Goal: Task Accomplishment & Management: Manage account settings

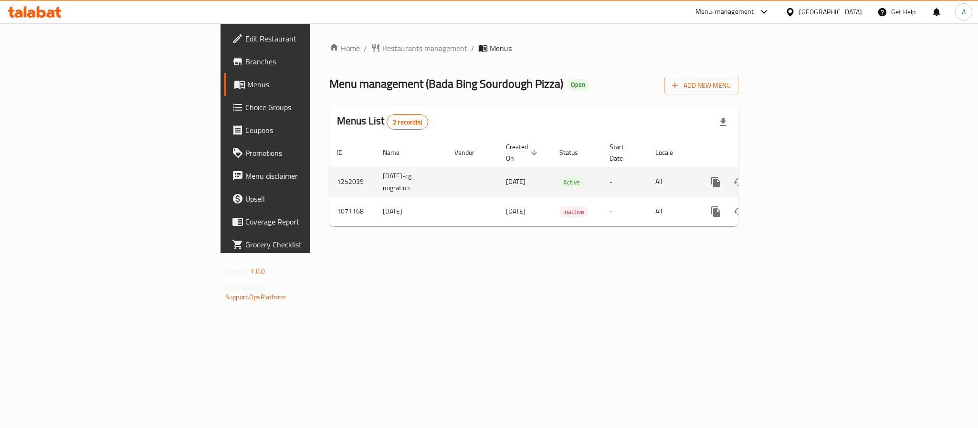
click at [790, 177] on icon "enhanced table" at bounding box center [784, 182] width 11 height 11
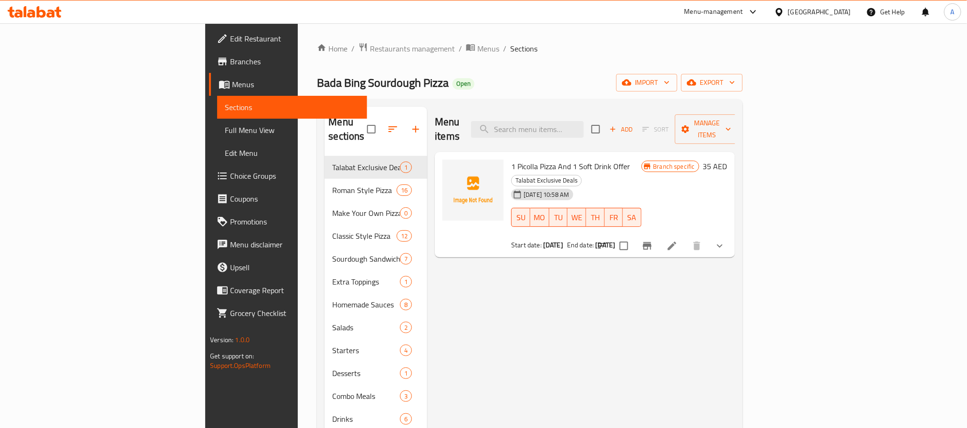
drag, startPoint x: 599, startPoint y: 168, endPoint x: 493, endPoint y: 66, distance: 147.1
click at [493, 66] on div "Home / Restaurants management / Menus / Sections Bada Bing Sourdough Pizza Open…" at bounding box center [529, 292] width 425 height 500
click at [583, 130] on input "search" at bounding box center [527, 129] width 113 height 17
paste input "Margherita Completa"
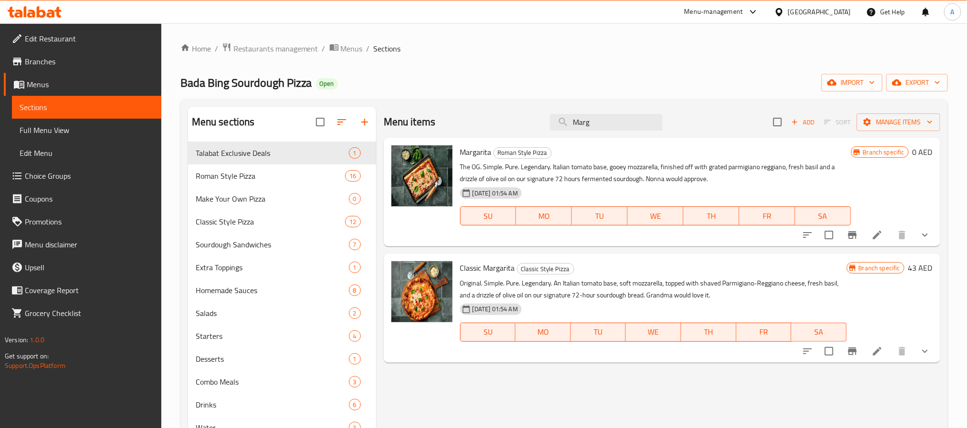
type input "Marg"
click at [922, 234] on icon "show more" at bounding box center [924, 234] width 11 height 11
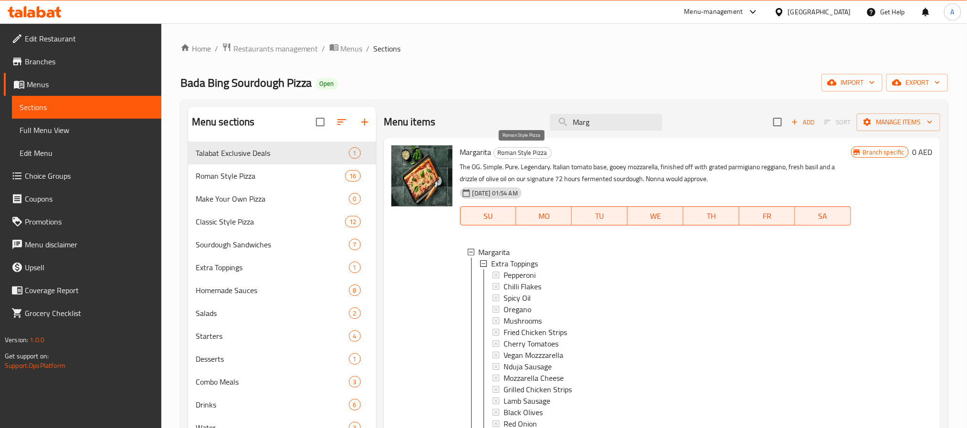
click at [503, 154] on span "Roman Style Pizza" at bounding box center [522, 152] width 57 height 11
drag, startPoint x: 503, startPoint y: 154, endPoint x: 534, endPoint y: 154, distance: 31.0
click at [534, 154] on span "Roman Style Pizza" at bounding box center [522, 152] width 57 height 11
copy span "Roman Style Pizza"
click at [260, 175] on span "Roman Style Pizza" at bounding box center [257, 175] width 123 height 11
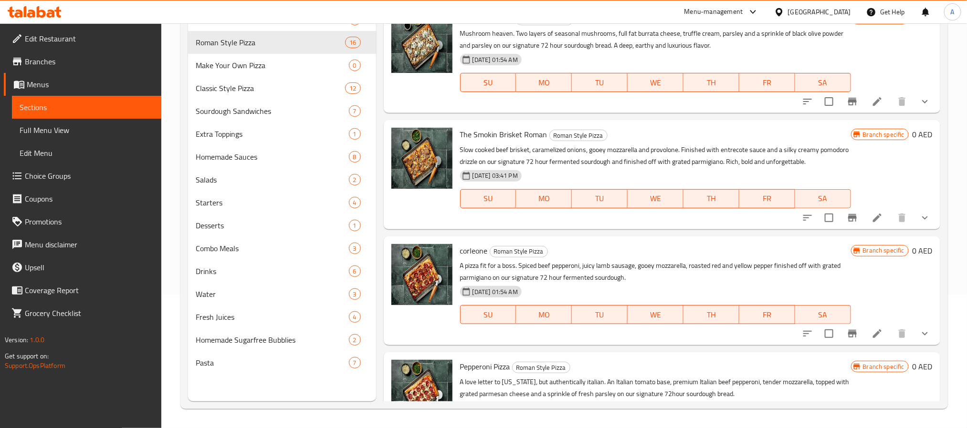
click at [164, 358] on div "Home / Restaurants management / Menus / Sections Bada Bing Sourdough Pizza Open…" at bounding box center [563, 159] width 805 height 539
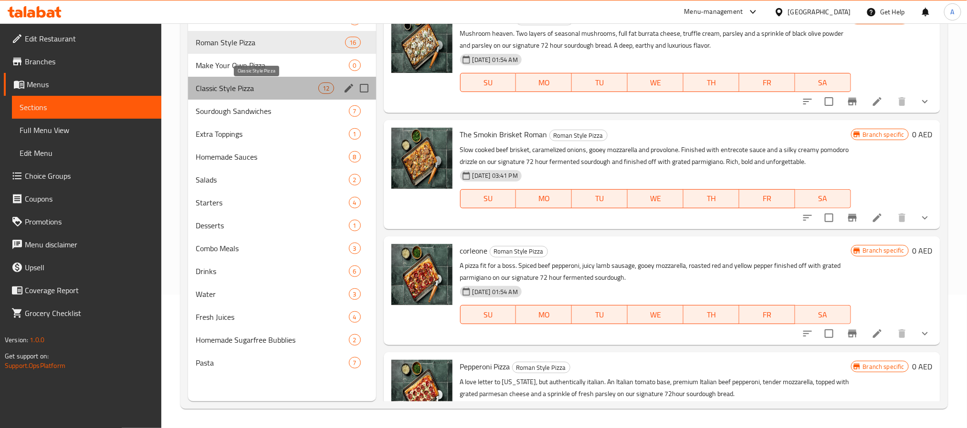
click at [240, 89] on span "Classic Style Pizza" at bounding box center [257, 88] width 123 height 11
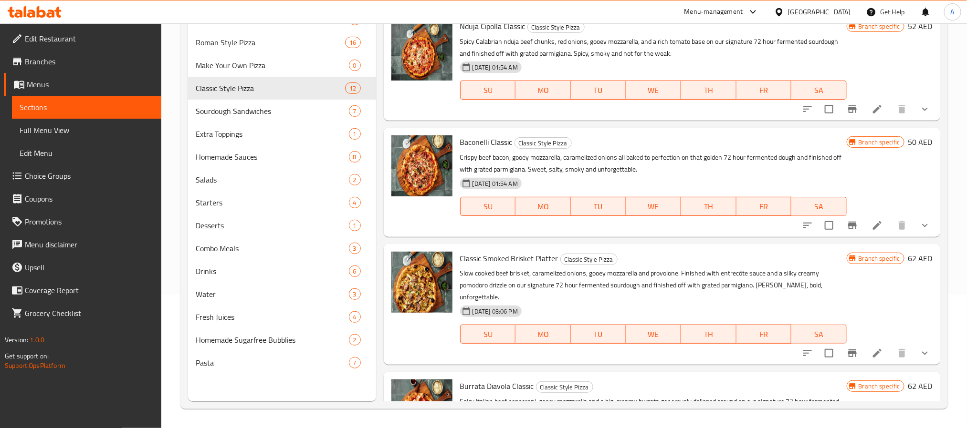
scroll to position [797, 0]
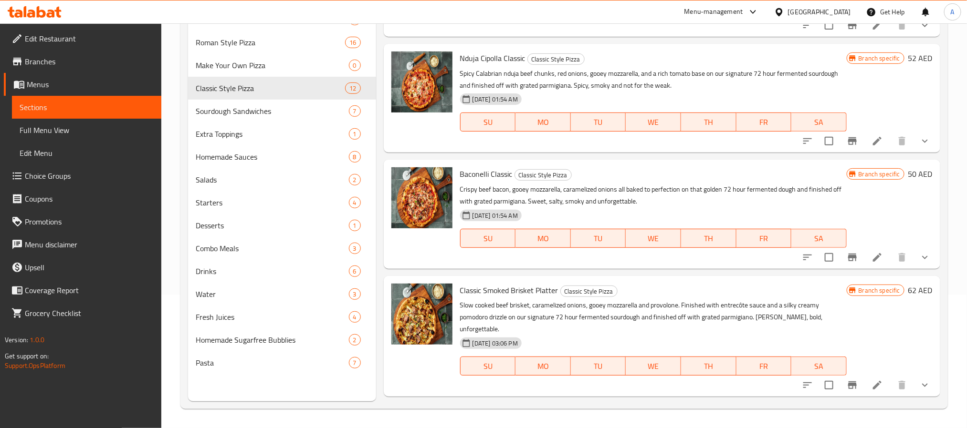
click at [509, 200] on p "Crispy beef bacon, gooey mozzarella, caramelized onions all baked to perfection…" at bounding box center [653, 196] width 386 height 24
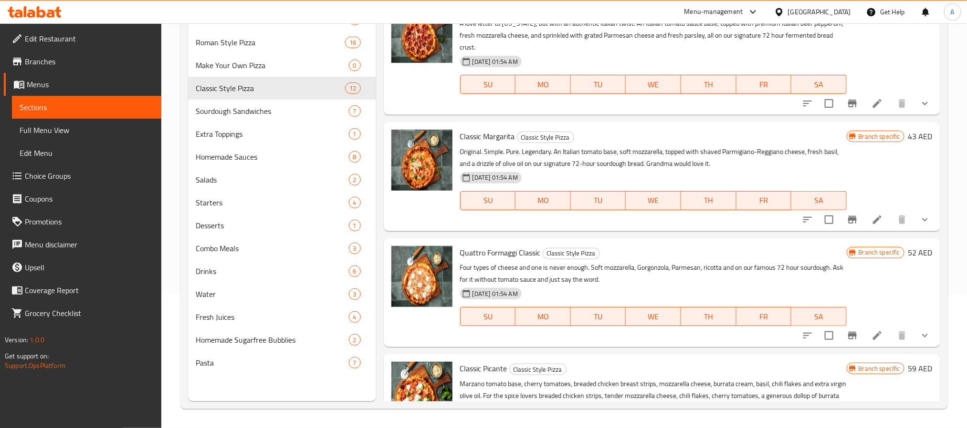
scroll to position [286, 0]
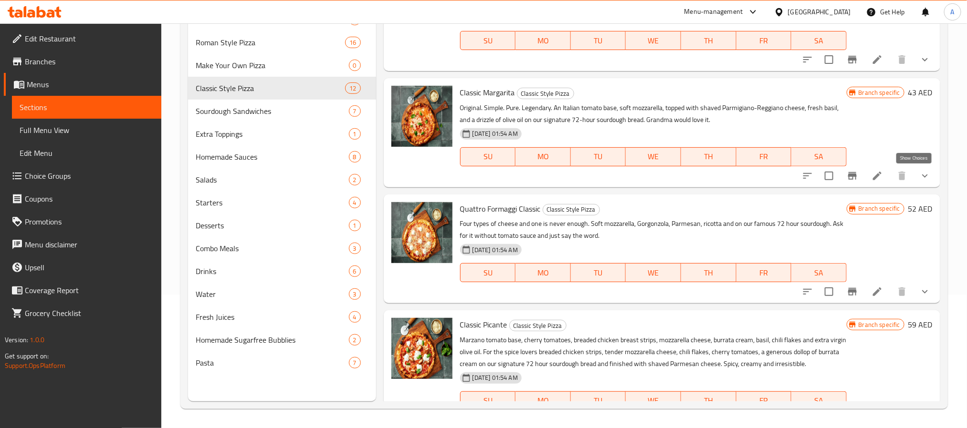
click at [919, 170] on icon "show more" at bounding box center [924, 175] width 11 height 11
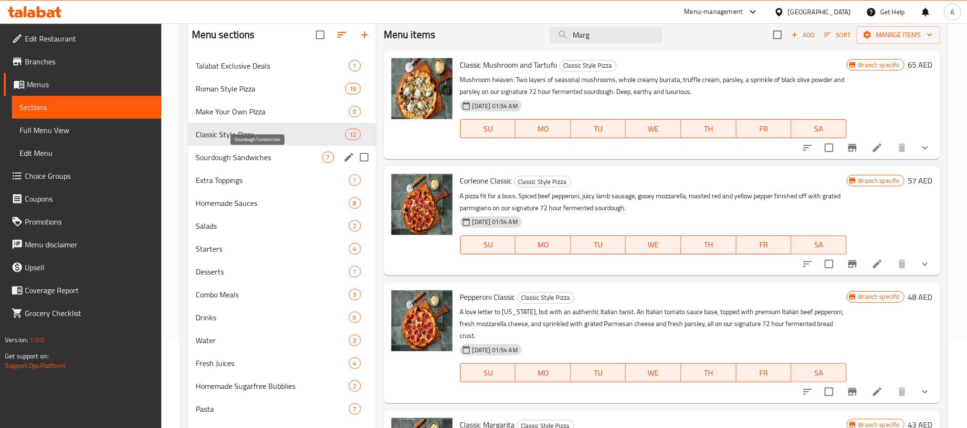
scroll to position [62, 0]
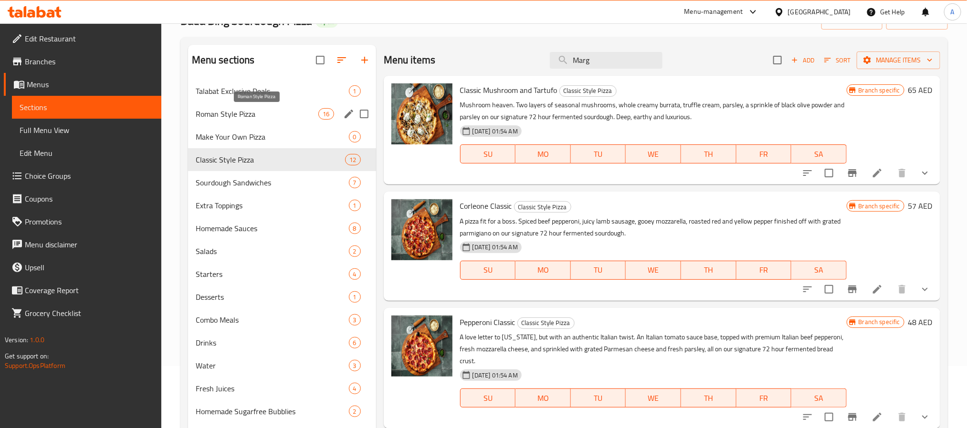
click at [231, 119] on span "Roman Style Pizza" at bounding box center [257, 113] width 123 height 11
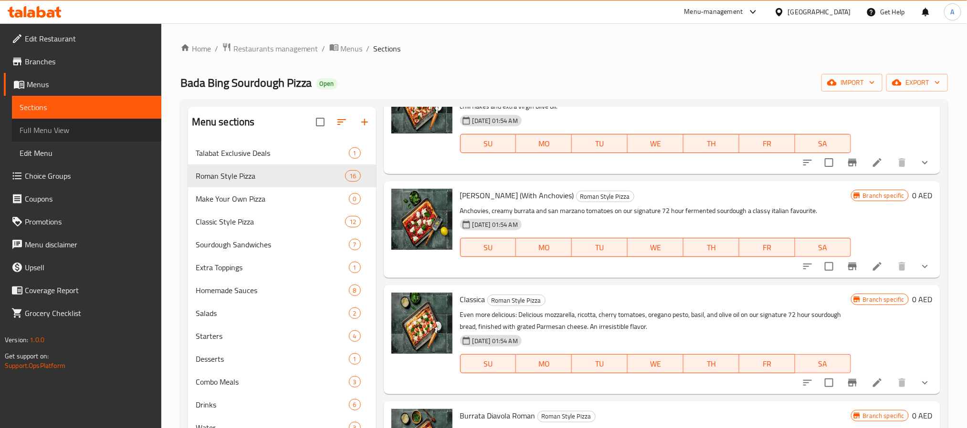
click at [85, 136] on link "Full Menu View" at bounding box center [86, 130] width 149 height 23
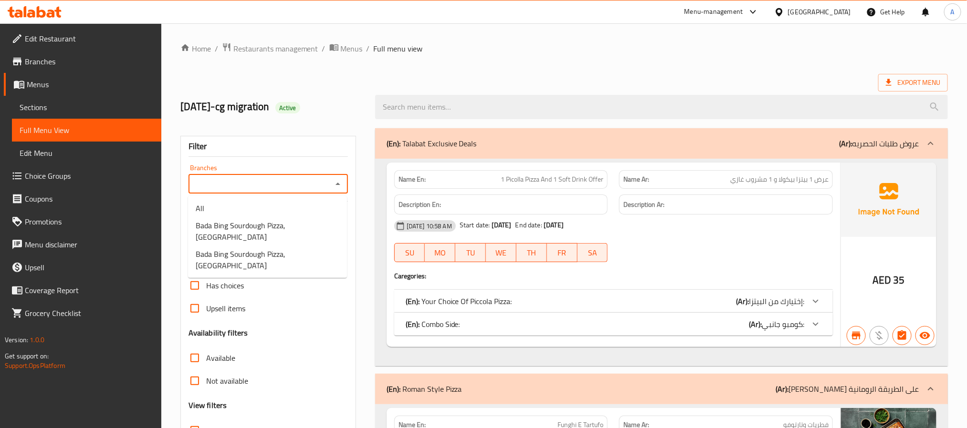
click at [219, 179] on input "Branches" at bounding box center [260, 183] width 138 height 13
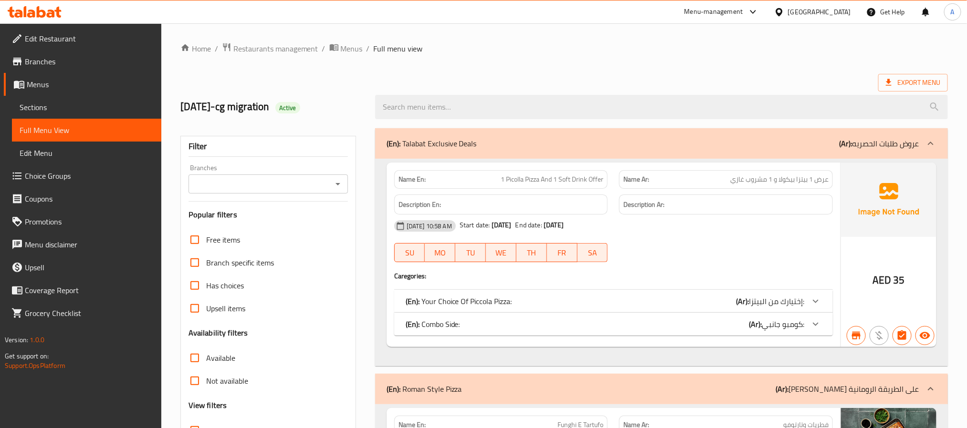
click at [66, 71] on link "Branches" at bounding box center [82, 61] width 157 height 23
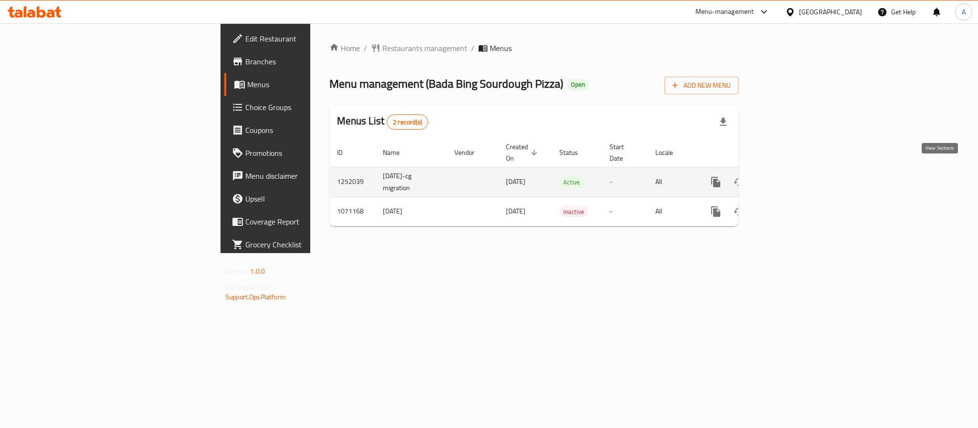
click at [790, 177] on icon "enhanced table" at bounding box center [784, 182] width 11 height 11
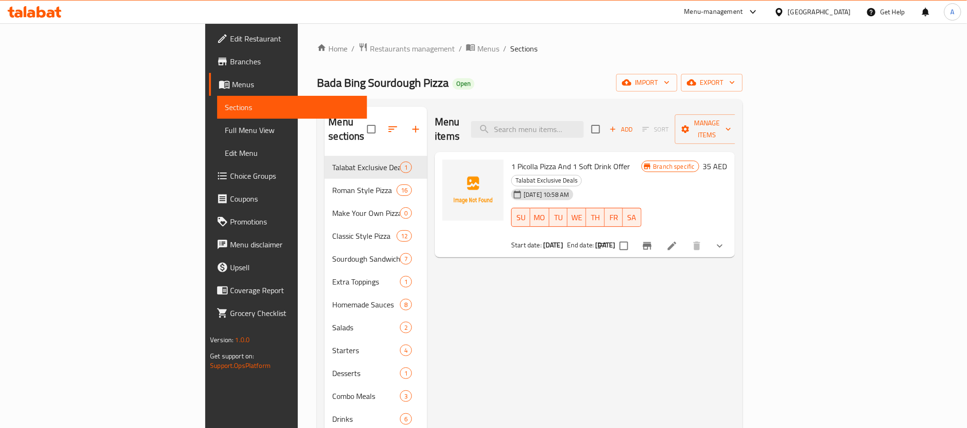
click at [225, 129] on span "Full Menu View" at bounding box center [292, 130] width 134 height 11
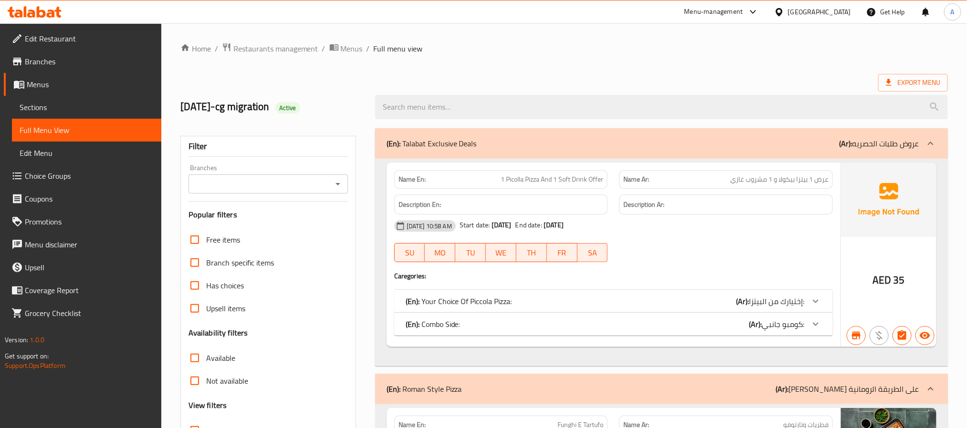
click at [285, 182] on input "Branches" at bounding box center [260, 183] width 138 height 13
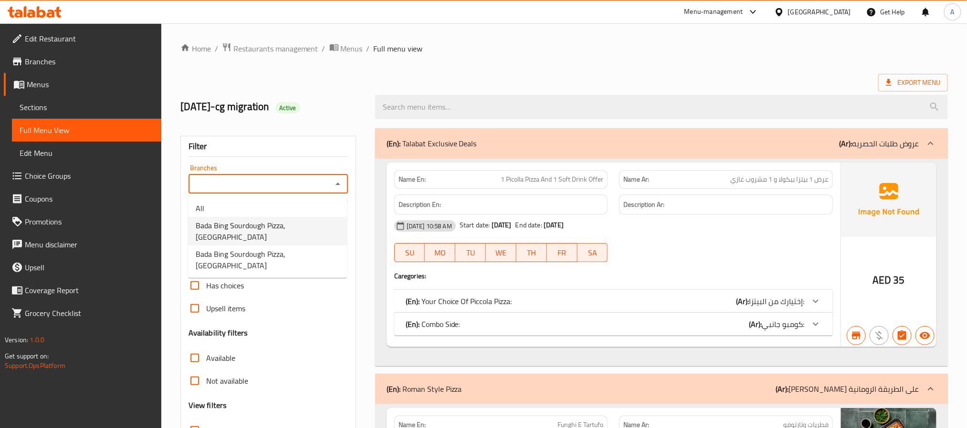
click at [284, 225] on span "Bada Bing Sourdough Pizza, [GEOGRAPHIC_DATA]" at bounding box center [268, 231] width 144 height 23
type input "Bada Bing Sourdough Pizza, [GEOGRAPHIC_DATA]"
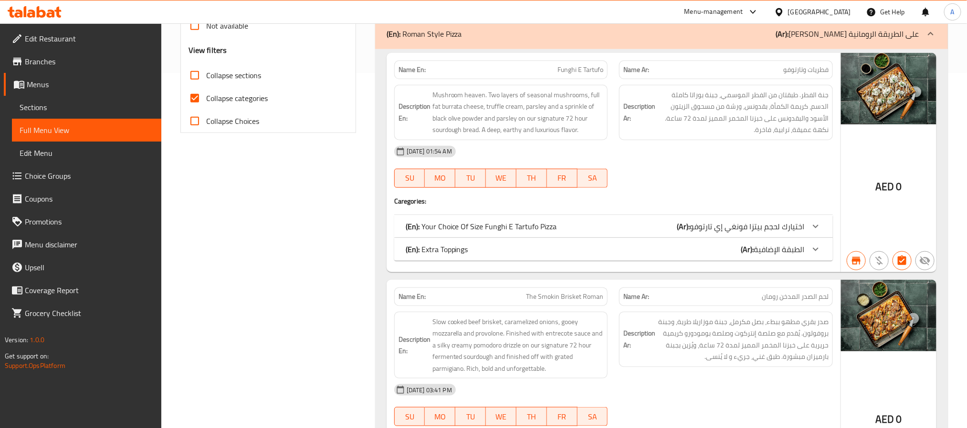
scroll to position [358, 0]
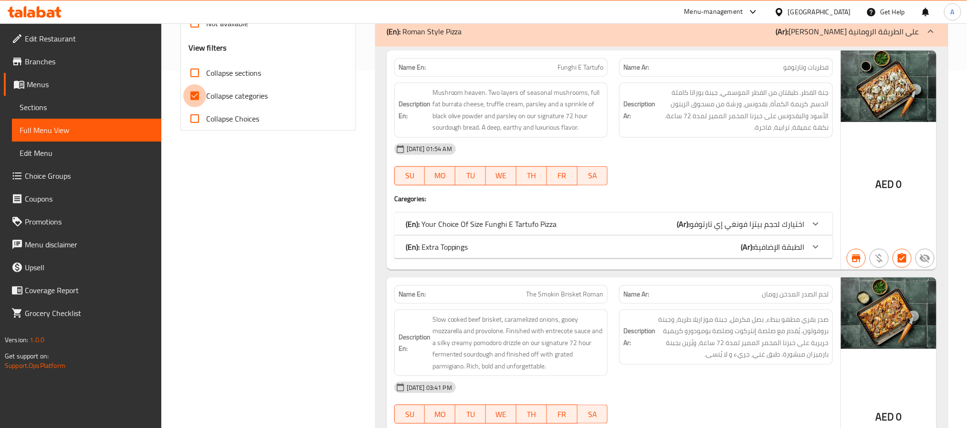
click at [198, 96] on input "Collapse categories" at bounding box center [194, 95] width 23 height 23
checkbox input "false"
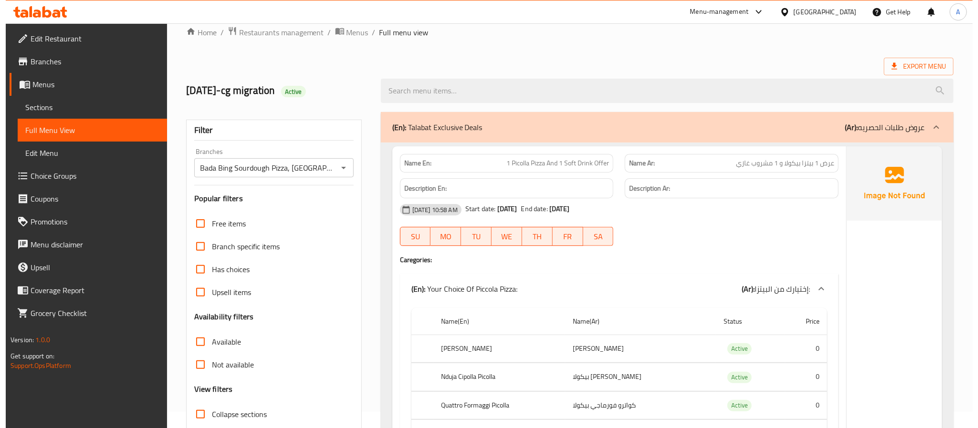
scroll to position [0, 0]
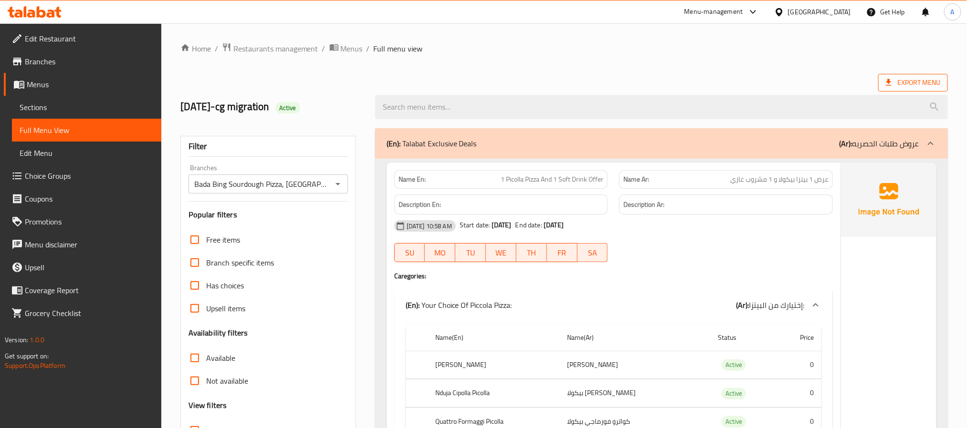
click at [912, 74] on span "Export Menu" at bounding box center [913, 83] width 70 height 18
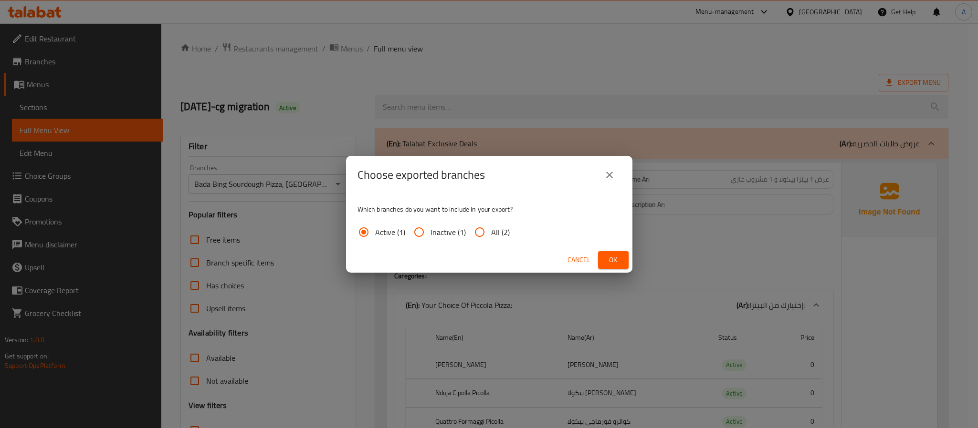
click at [485, 228] on input "All (2)" at bounding box center [479, 232] width 23 height 23
radio input "true"
click at [626, 252] on button "Ok" at bounding box center [613, 260] width 31 height 18
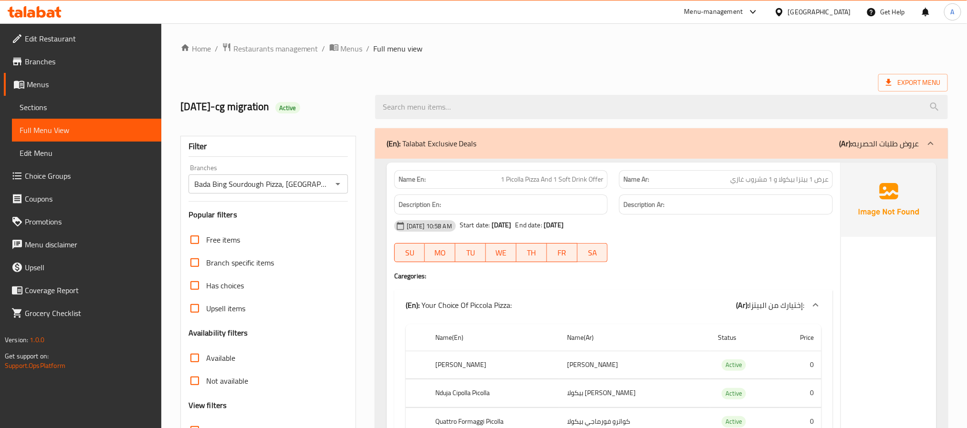
click at [602, 77] on div "Export Menu" at bounding box center [563, 83] width 767 height 18
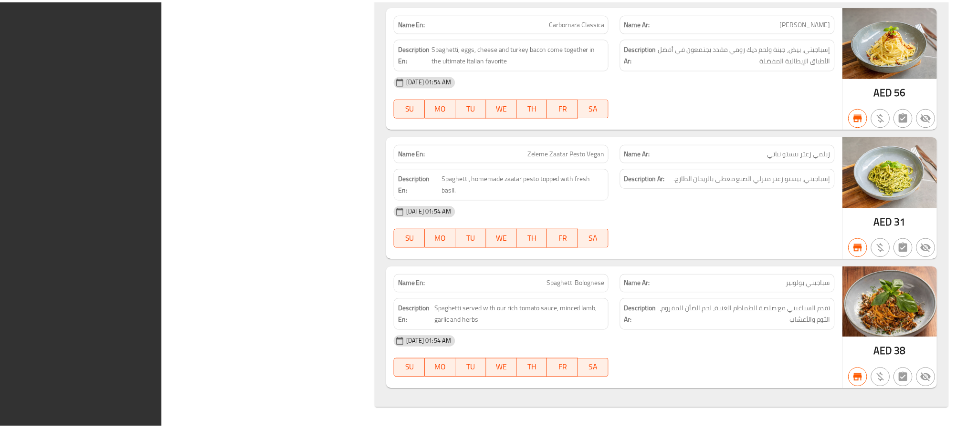
scroll to position [48872, 0]
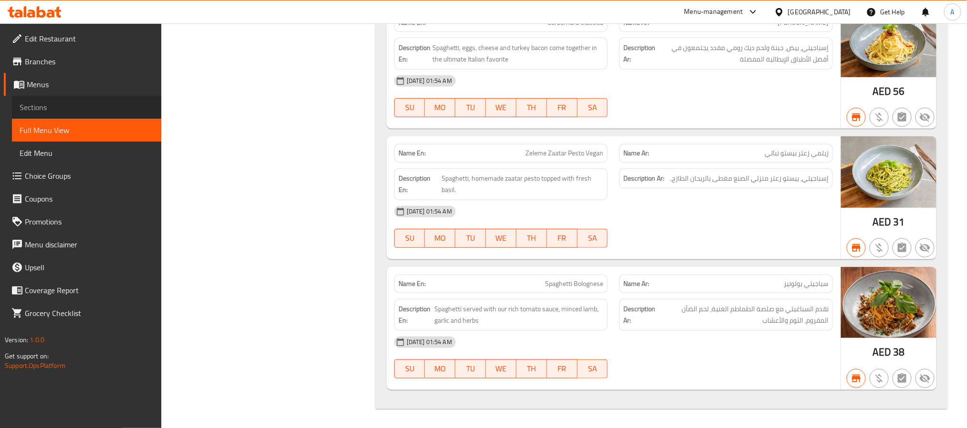
click at [72, 109] on span "Sections" at bounding box center [87, 107] width 134 height 11
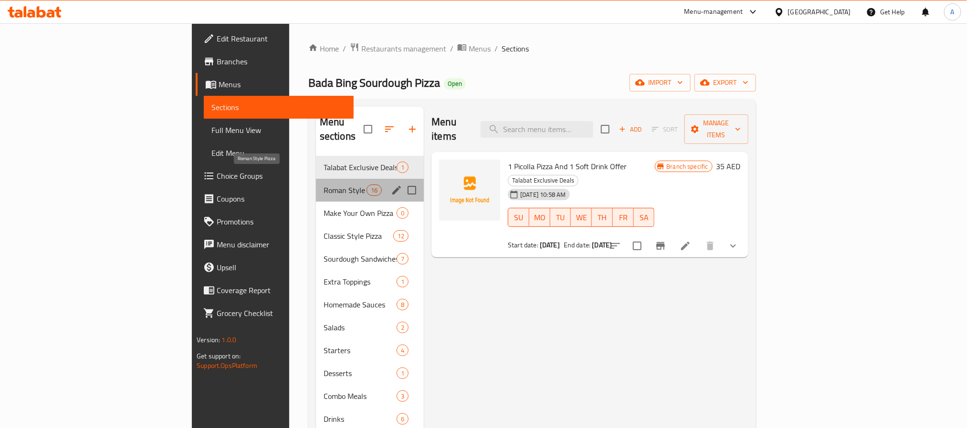
click at [323, 185] on span "Roman Style Pizza" at bounding box center [344, 190] width 43 height 11
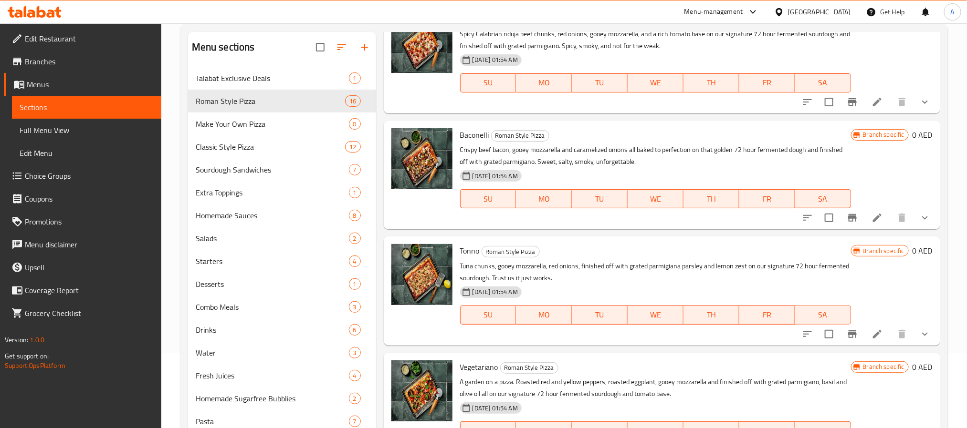
scroll to position [134, 0]
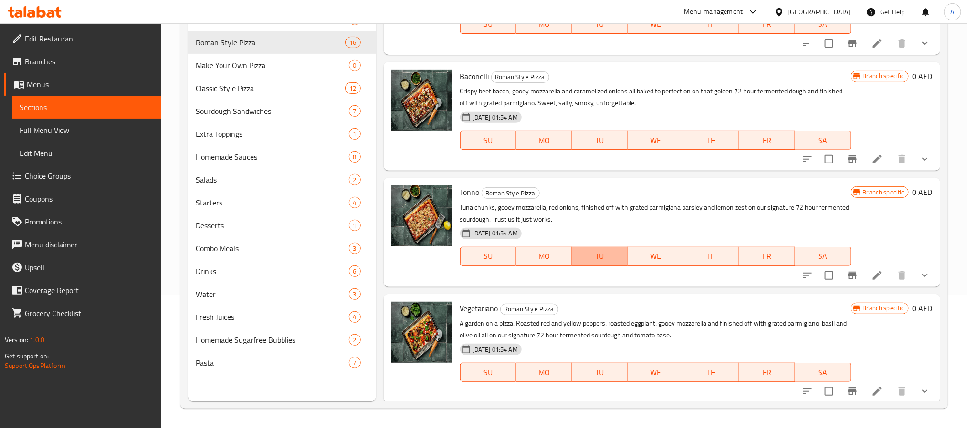
click at [619, 261] on span "TU" at bounding box center [599, 257] width 48 height 14
type button "2"
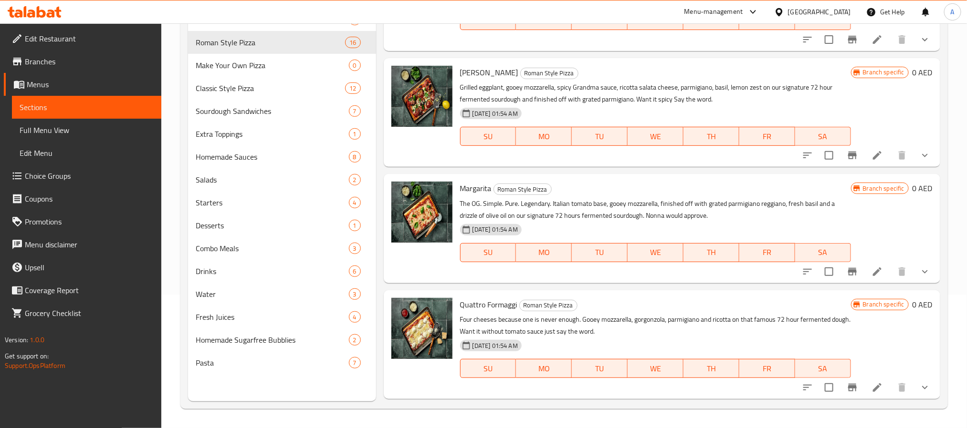
click at [925, 273] on button "show more" at bounding box center [924, 272] width 23 height 23
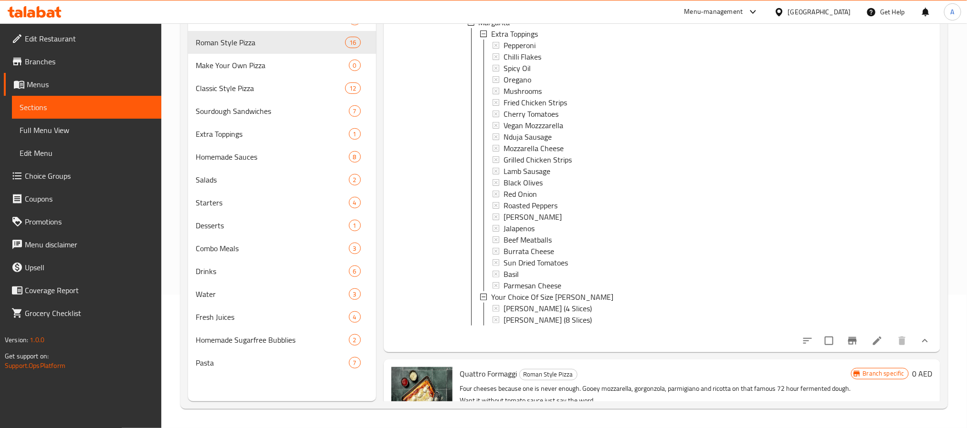
scroll to position [840, 0]
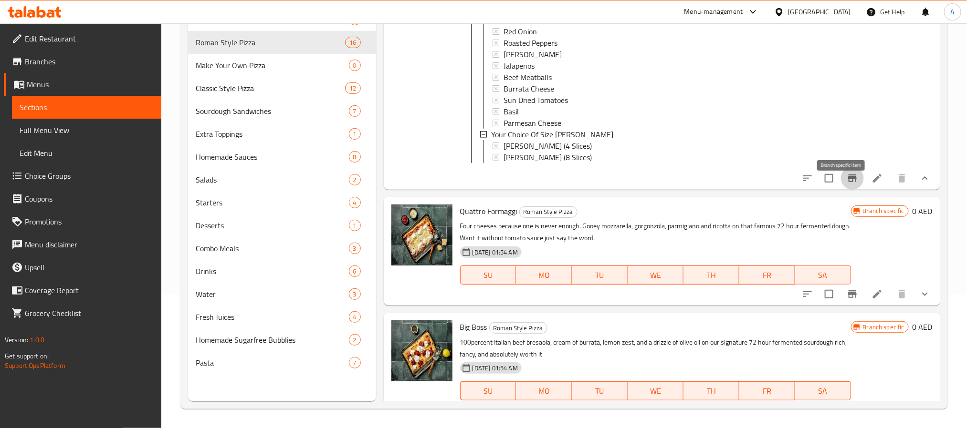
click at [841, 190] on button "Branch-specific-item" at bounding box center [852, 178] width 23 height 23
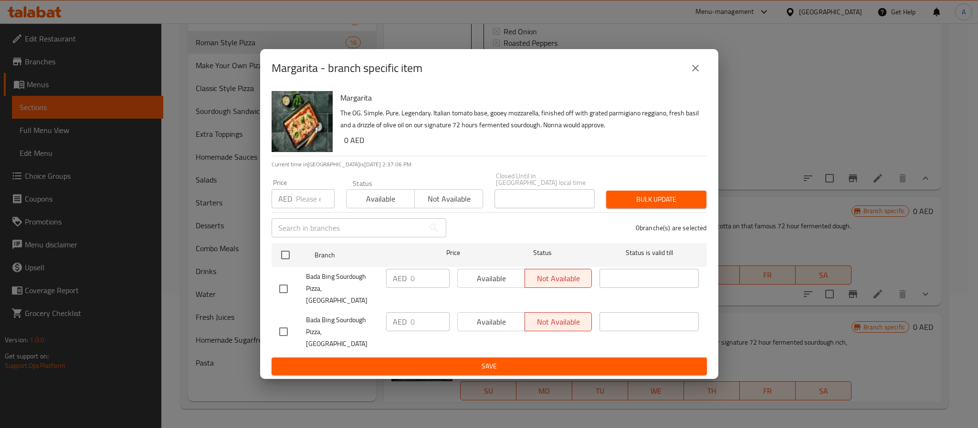
click at [693, 80] on button "close" at bounding box center [695, 68] width 23 height 23
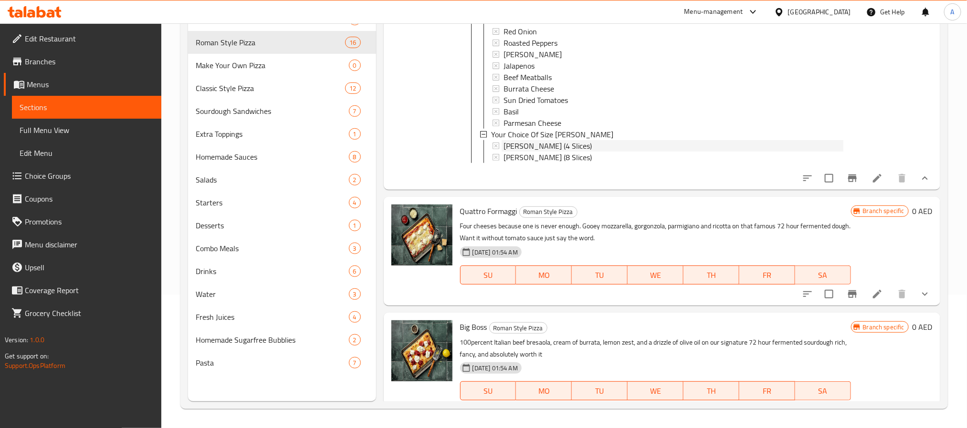
click at [524, 145] on span "[PERSON_NAME] (4 Slices)" at bounding box center [547, 145] width 88 height 11
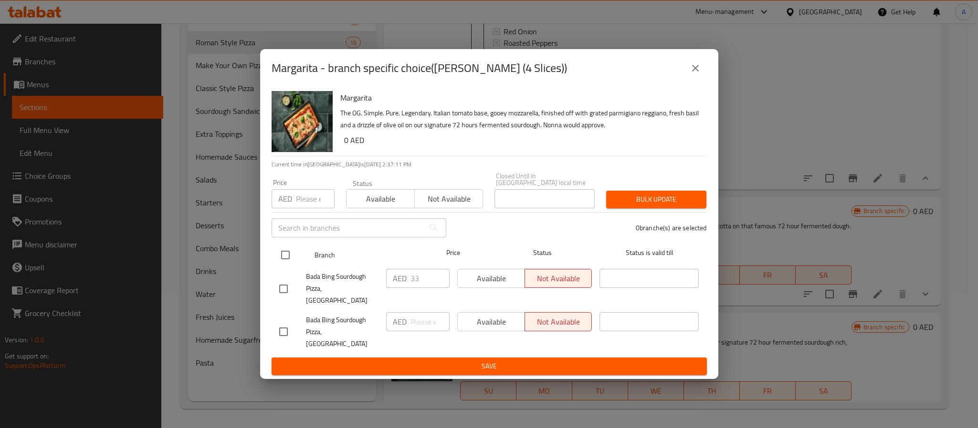
click at [286, 264] on input "checkbox" at bounding box center [285, 255] width 20 height 20
checkbox input "true"
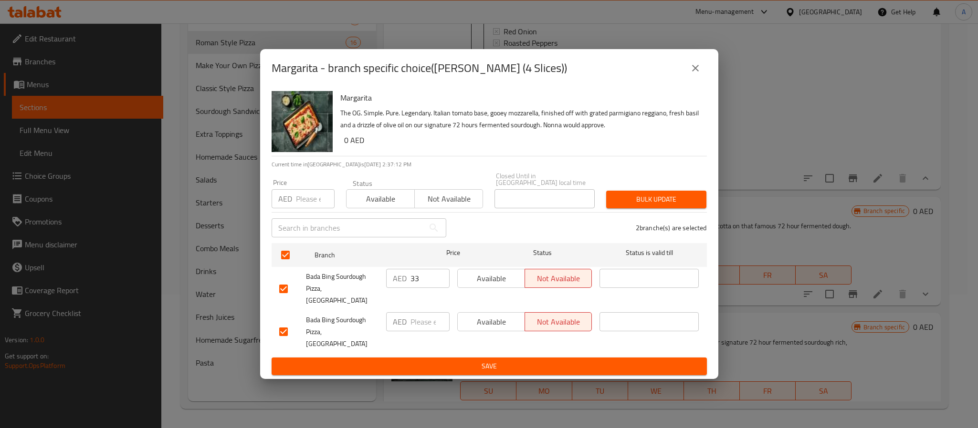
click at [303, 208] on input "number" at bounding box center [315, 198] width 39 height 19
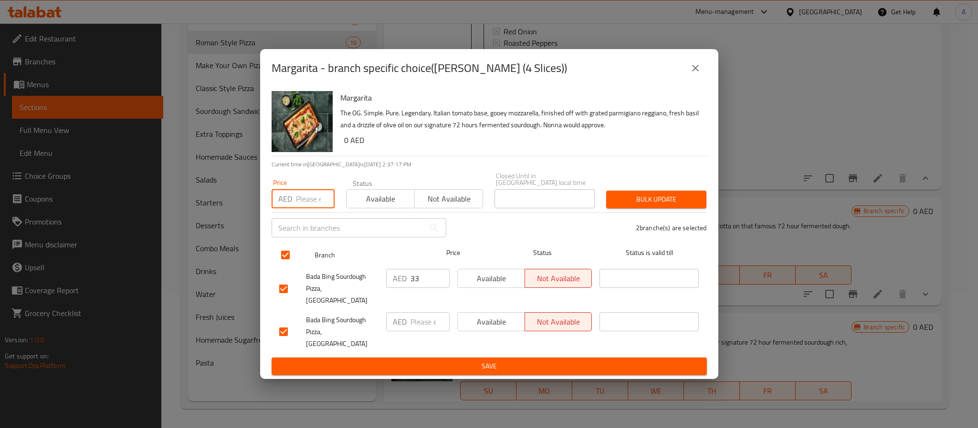
click at [287, 265] on input "checkbox" at bounding box center [285, 255] width 20 height 20
checkbox input "false"
click at [285, 265] on input "checkbox" at bounding box center [285, 255] width 20 height 20
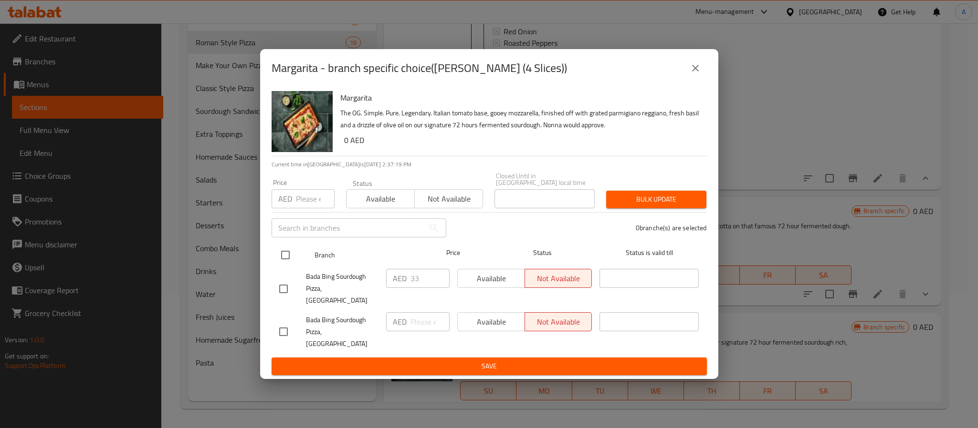
checkbox input "true"
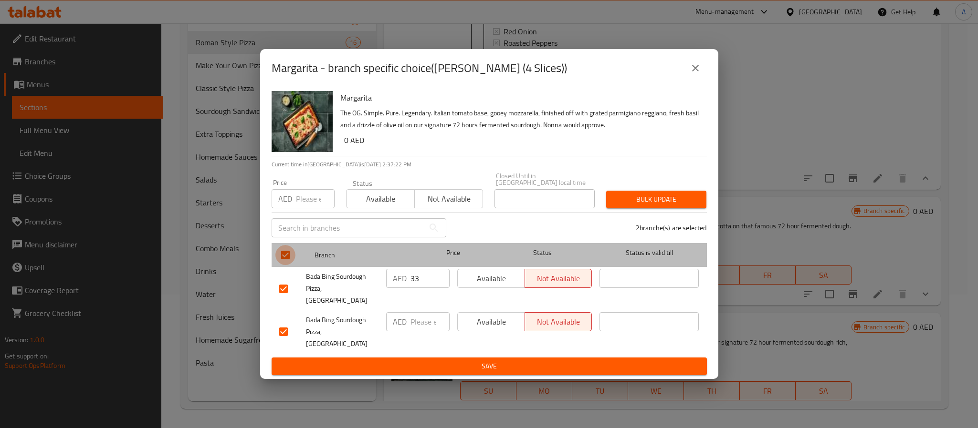
click at [285, 265] on input "checkbox" at bounding box center [285, 255] width 20 height 20
checkbox input "false"
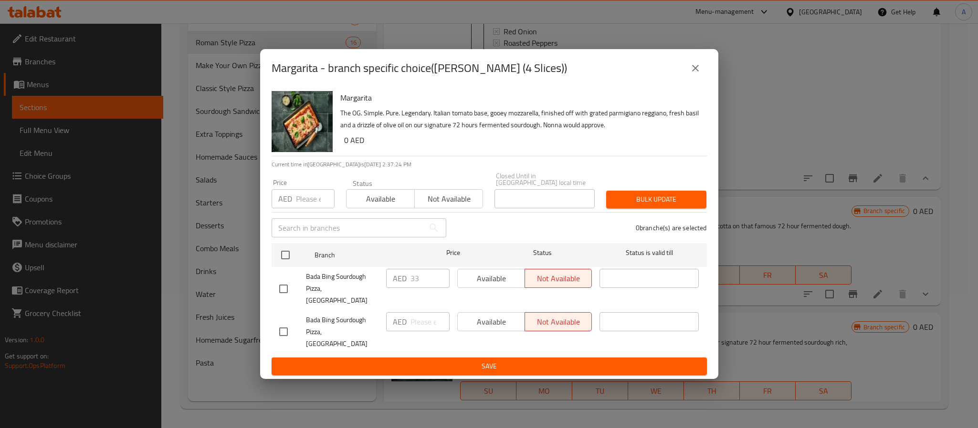
click at [280, 299] on input "checkbox" at bounding box center [283, 289] width 20 height 20
checkbox input "true"
click at [414, 288] on input "33" at bounding box center [429, 278] width 39 height 19
paste input "number"
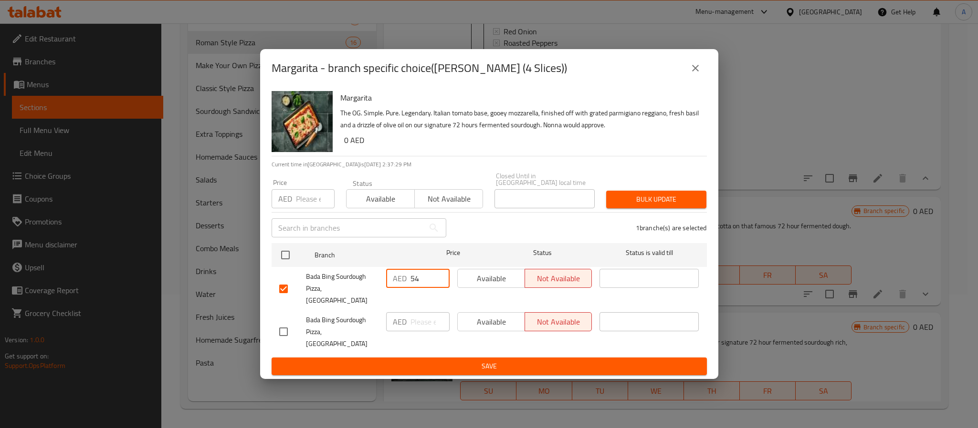
type input "54"
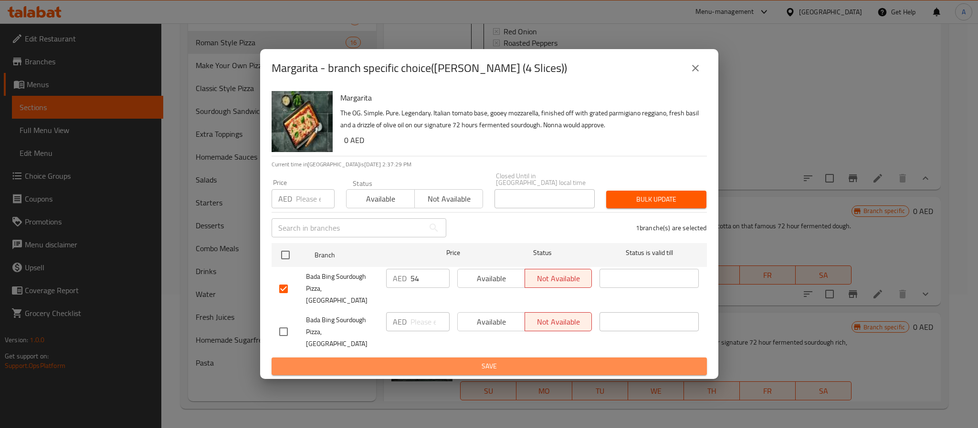
click at [393, 361] on span "Save" at bounding box center [489, 367] width 420 height 12
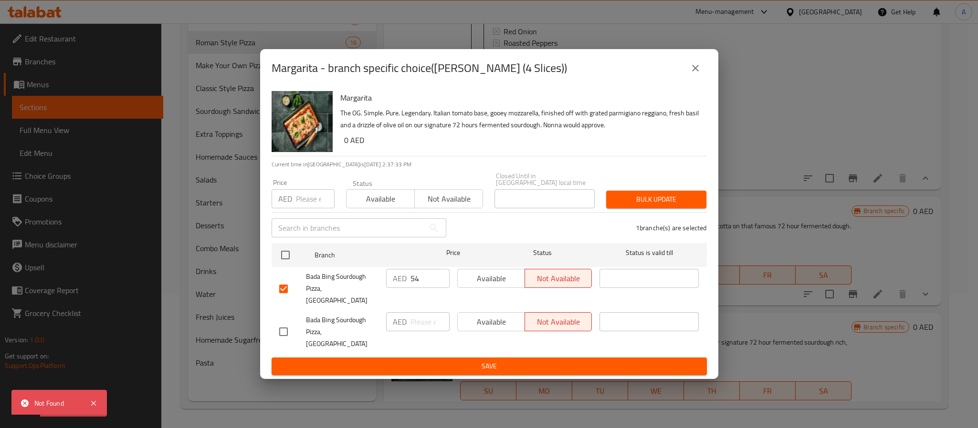
click at [698, 80] on button "close" at bounding box center [695, 68] width 23 height 23
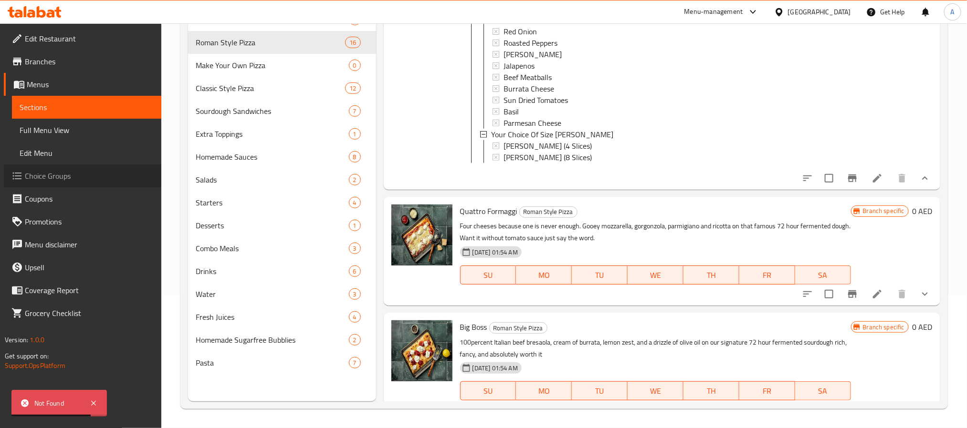
click at [106, 181] on span "Choice Groups" at bounding box center [89, 175] width 129 height 11
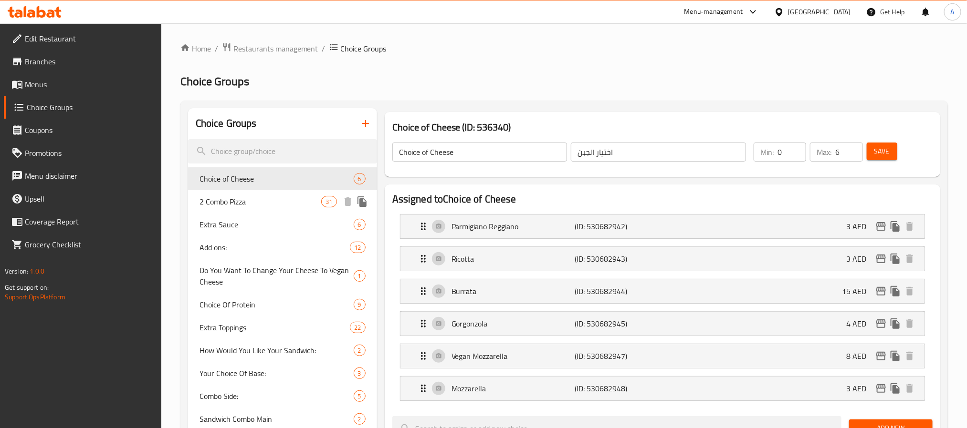
click at [250, 199] on span "2 Combo Pizza" at bounding box center [260, 201] width 122 height 11
type input "2 Combo Pizza"
type input "2 كومبو بيتزا"
type input "2"
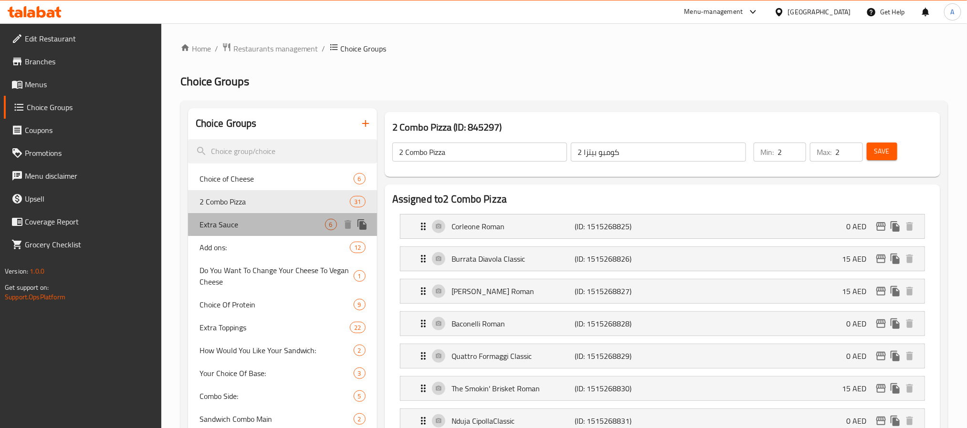
click at [245, 221] on span "Extra Sauce" at bounding box center [261, 224] width 125 height 11
type input "Extra Sauce"
type input "صلصة اضافية"
type input "0"
type input "6"
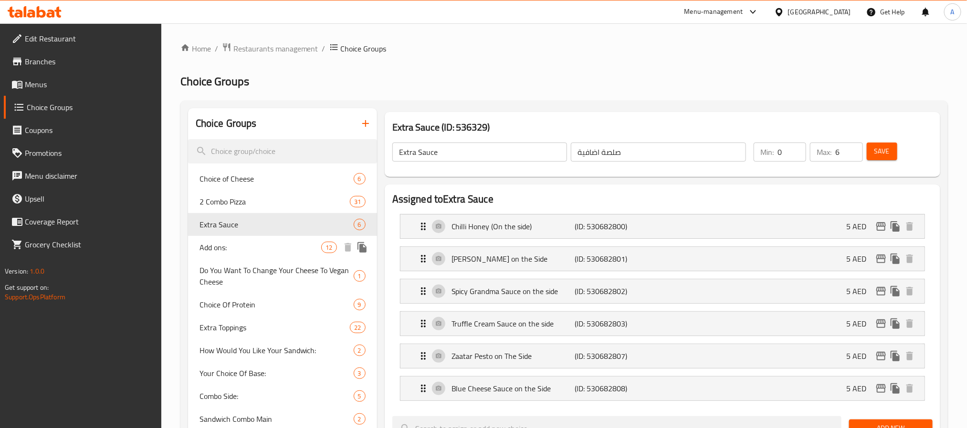
click at [245, 252] on span "Add ons:" at bounding box center [260, 247] width 122 height 11
type input "Add ons:"
type input "إضافات:"
type input "12"
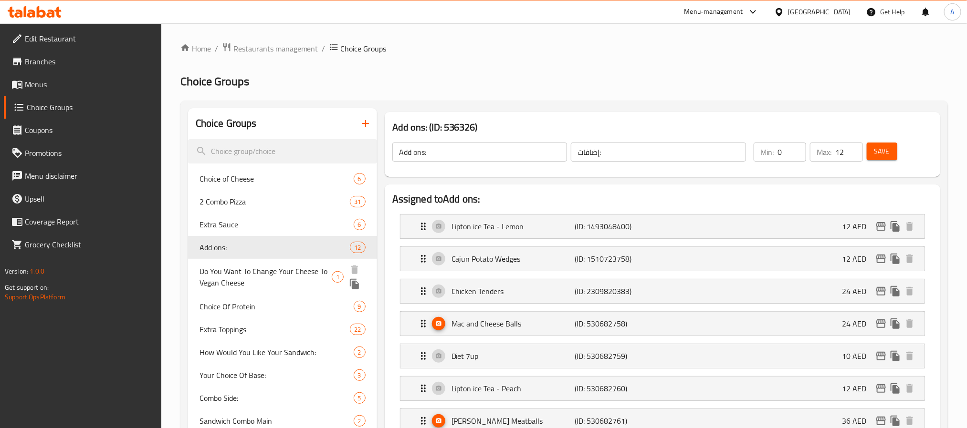
click at [252, 270] on span "Do You Want To Change Your Cheese To Vegan Cheese" at bounding box center [265, 277] width 133 height 23
type input "Do You Want To Change Your Cheese To Vegan Cheese"
type input "هل تريد تغيير جبنك إلى جبن نباتي"
type input "1"
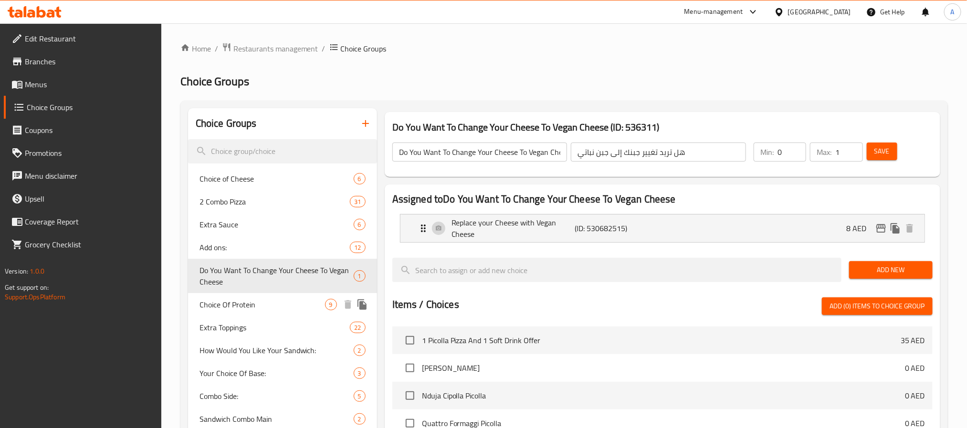
click at [235, 307] on span "Choice Of Protein" at bounding box center [261, 304] width 125 height 11
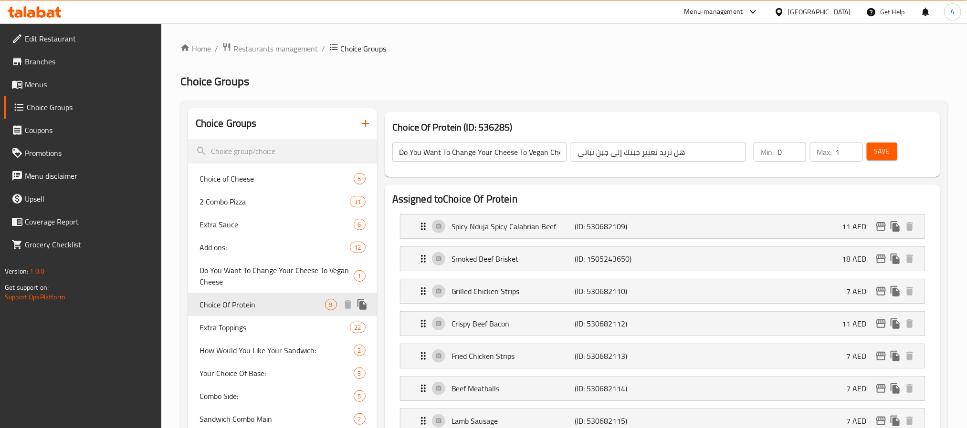
type input "Choice Of Protein"
type input "اختيار البروتين"
type input "9"
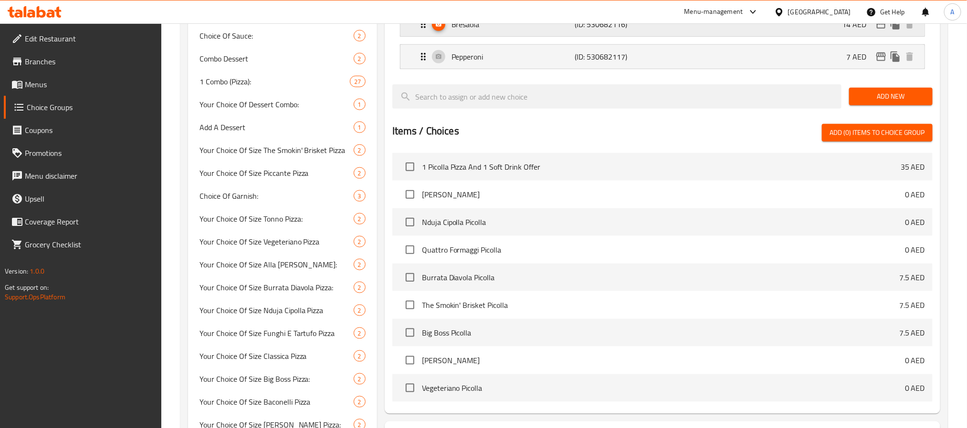
scroll to position [673, 0]
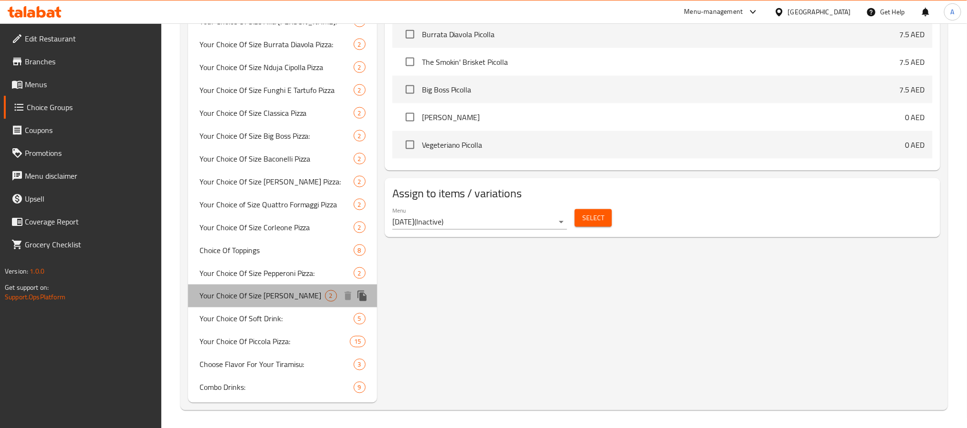
click at [287, 296] on span "Your Choice Of Size [PERSON_NAME]" at bounding box center [261, 296] width 125 height 11
type input "Your Choice Of Size [PERSON_NAME]"
type input "[PERSON_NAME] حسب اختيارك من الحجم"
type input "1"
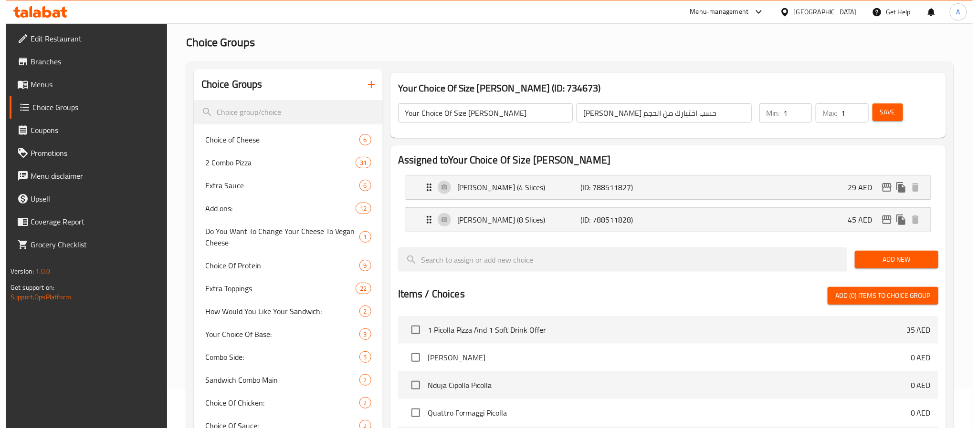
scroll to position [29, 0]
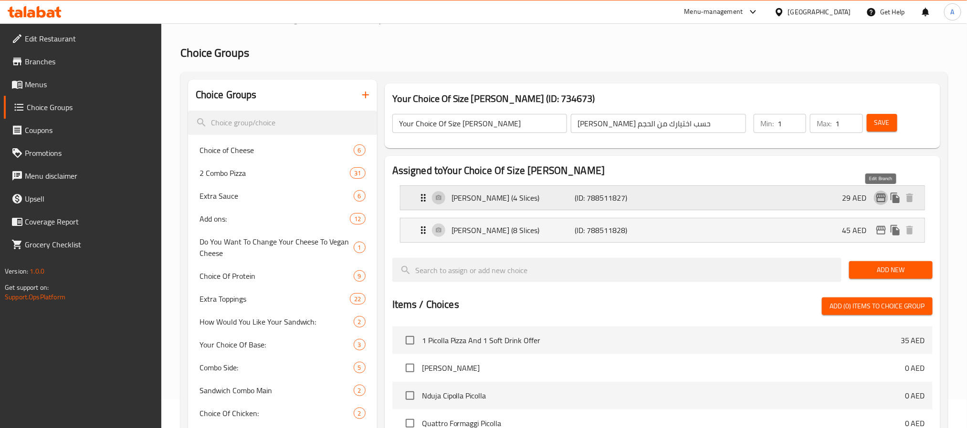
click at [876, 195] on icon "edit" at bounding box center [881, 198] width 10 height 9
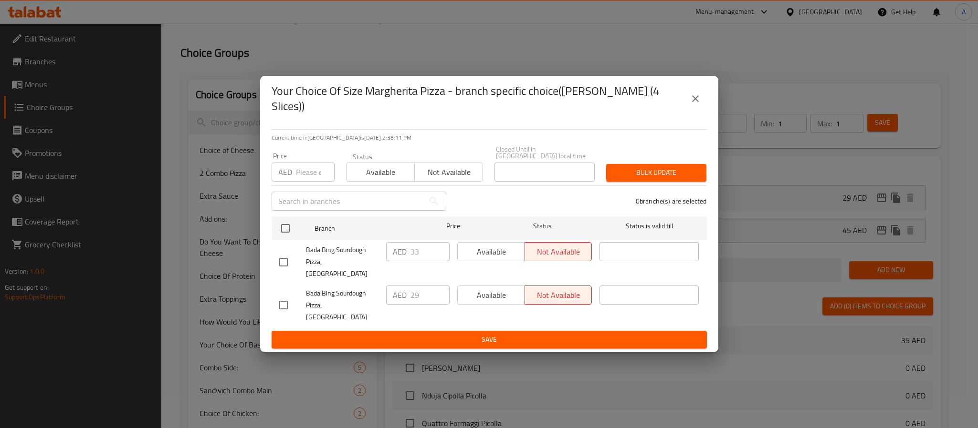
drag, startPoint x: 281, startPoint y: 270, endPoint x: 286, endPoint y: 269, distance: 5.3
click at [282, 270] on input "checkbox" at bounding box center [283, 262] width 20 height 20
checkbox input "true"
click at [411, 261] on input "33" at bounding box center [429, 251] width 39 height 19
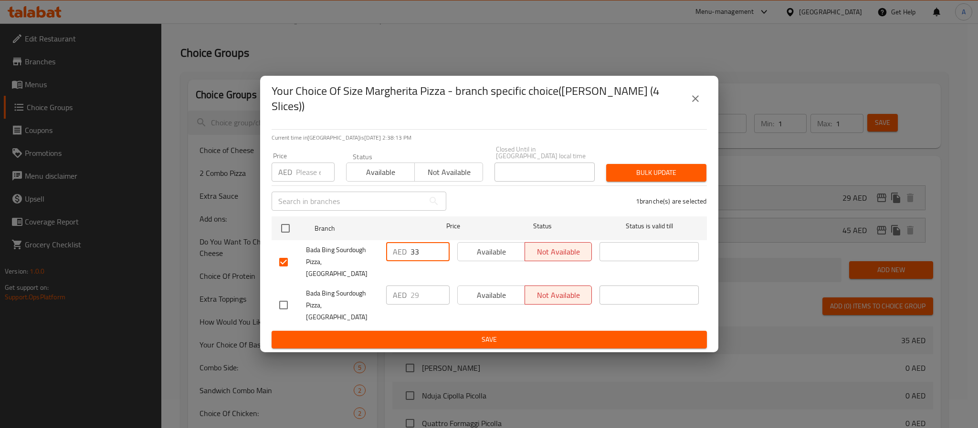
paste input "4"
type input "34"
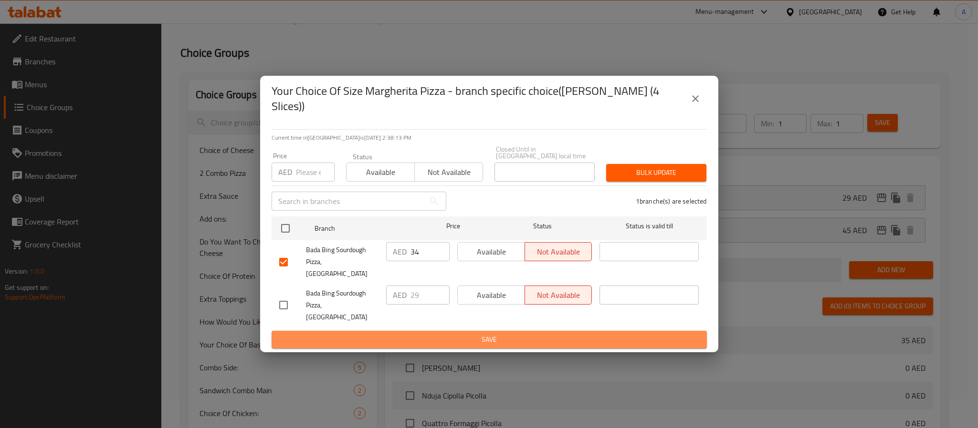
click at [420, 334] on span "Save" at bounding box center [489, 340] width 420 height 12
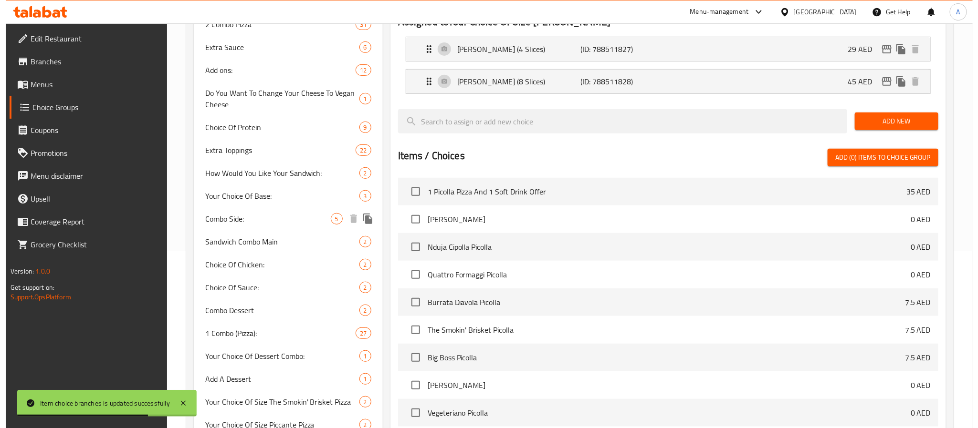
scroll to position [172, 0]
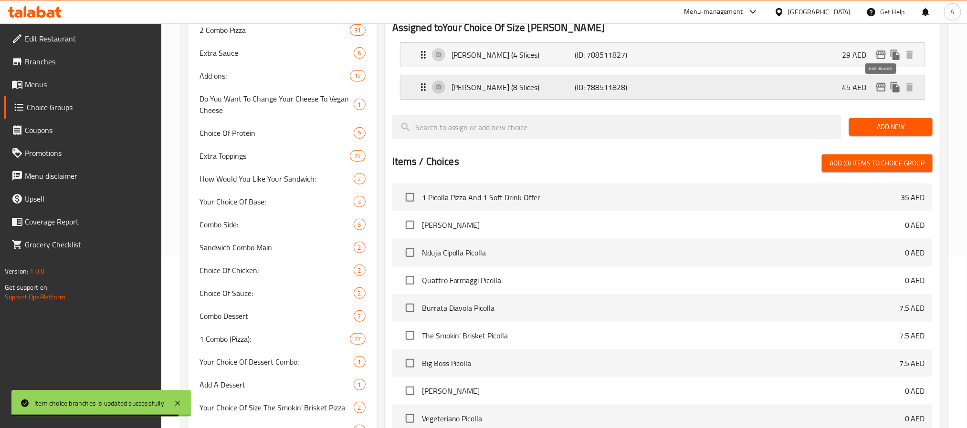
click at [875, 85] on icon "edit" at bounding box center [880, 87] width 11 height 11
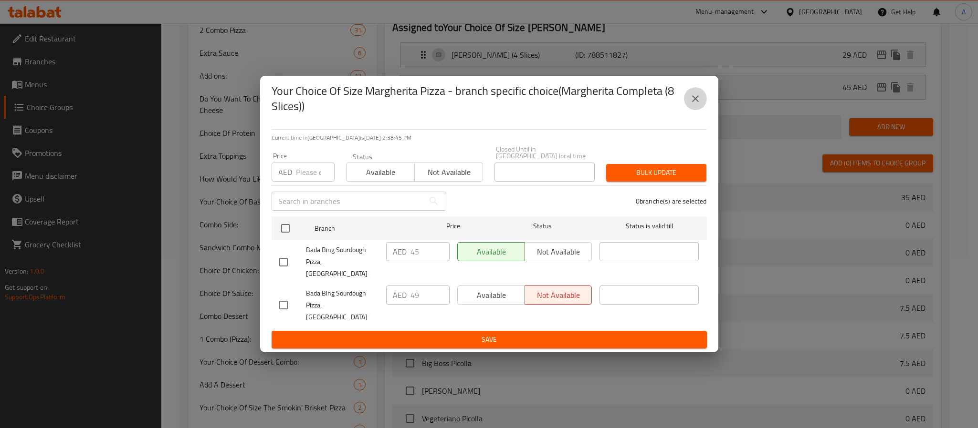
click at [698, 104] on icon "close" at bounding box center [694, 98] width 11 height 11
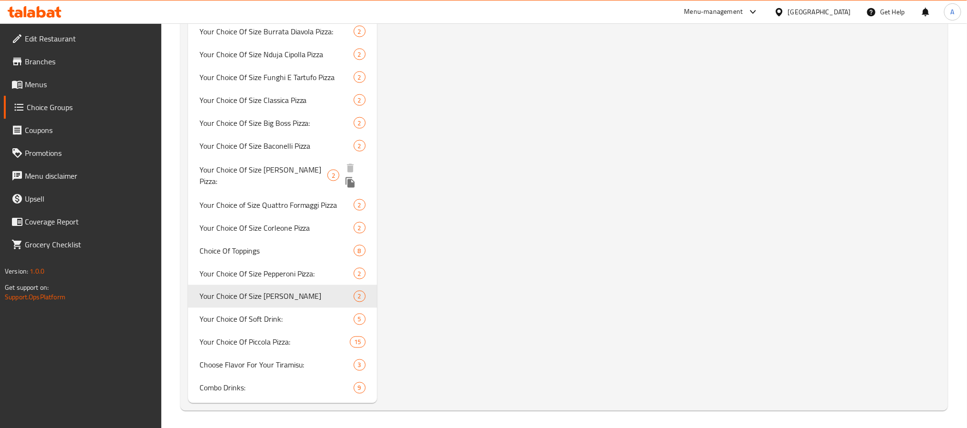
scroll to position [673, 0]
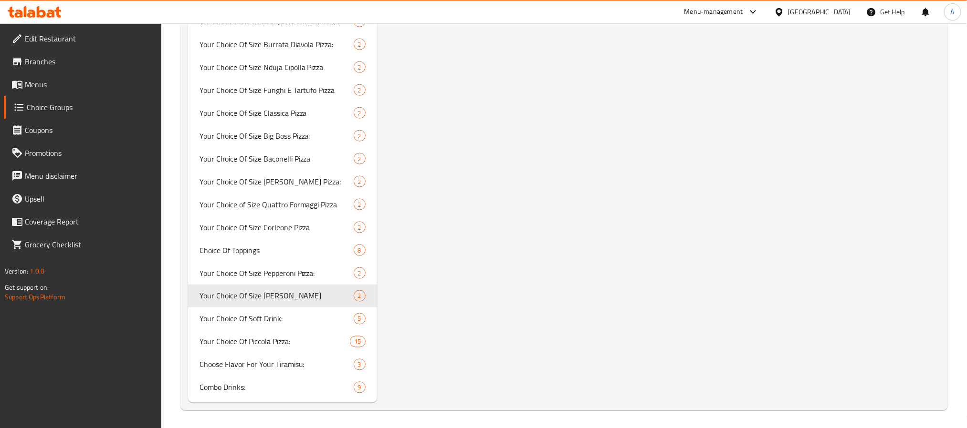
click at [793, 18] on div "[GEOGRAPHIC_DATA]" at bounding box center [812, 11] width 92 height 23
click at [798, 10] on div "[GEOGRAPHIC_DATA]" at bounding box center [819, 12] width 63 height 10
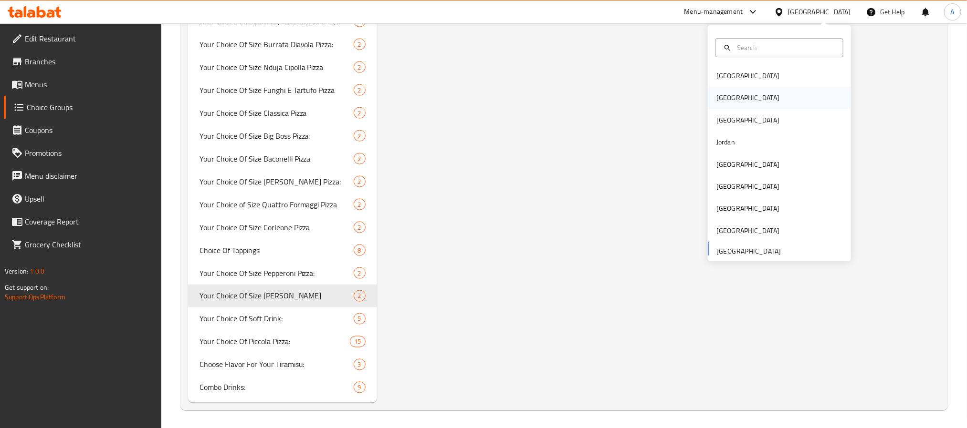
click at [726, 92] on div "[GEOGRAPHIC_DATA]" at bounding box center [748, 98] width 78 height 22
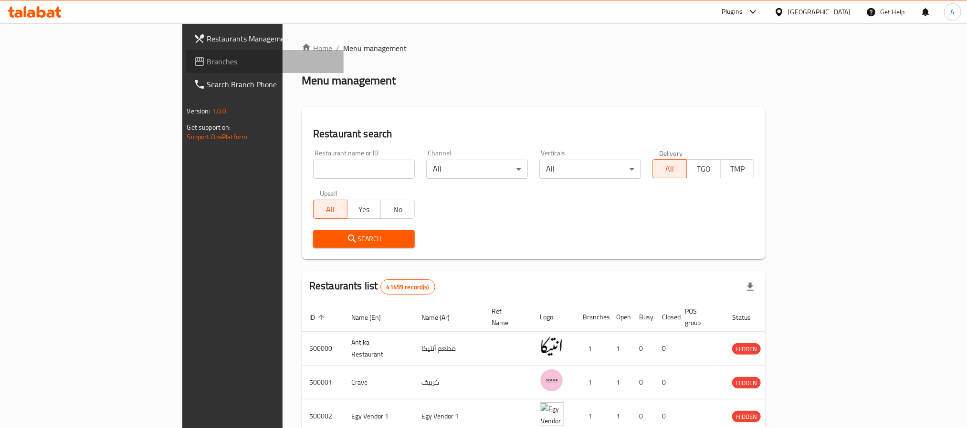
click at [186, 69] on link "Branches" at bounding box center [264, 61] width 157 height 23
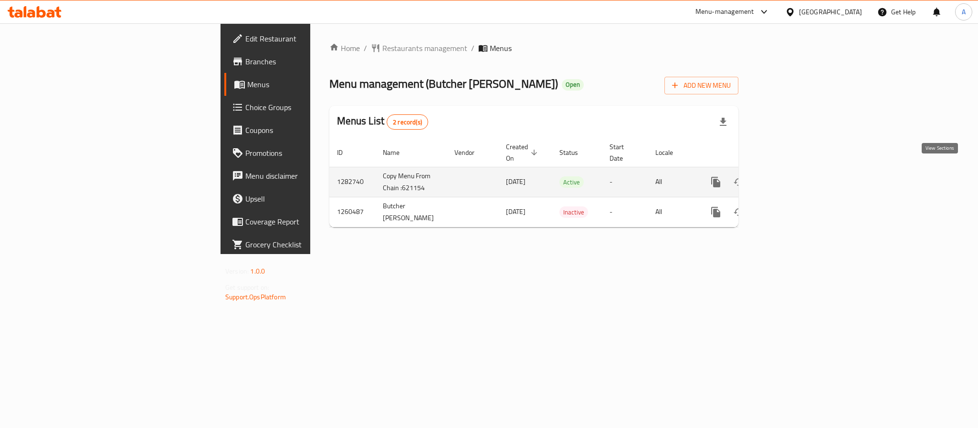
click at [796, 171] on link "enhanced table" at bounding box center [784, 182] width 23 height 23
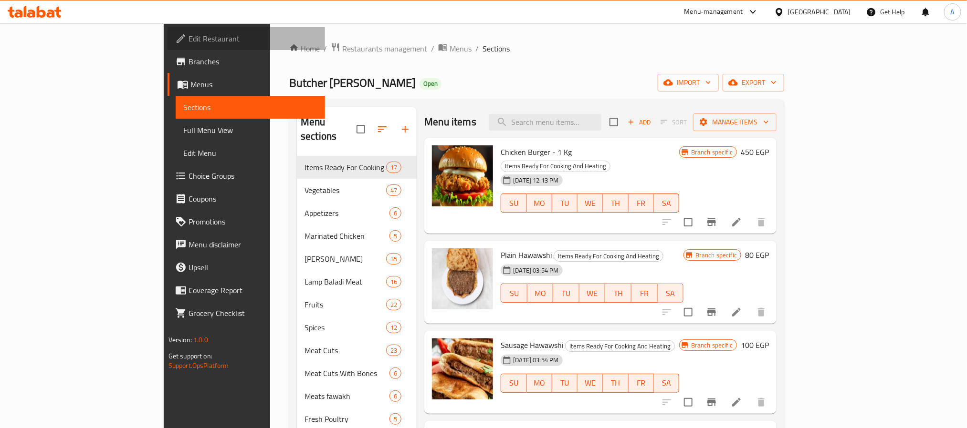
click at [167, 31] on link "Edit Restaurant" at bounding box center [245, 38] width 157 height 23
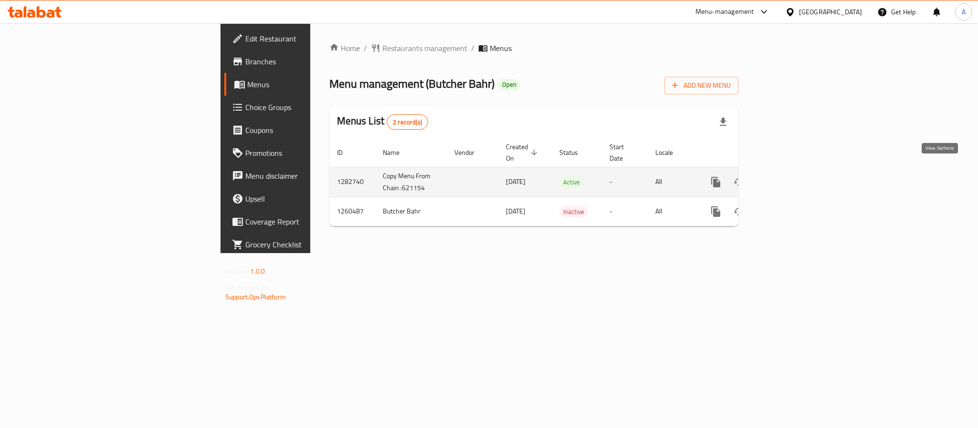
click at [796, 173] on link "enhanced table" at bounding box center [784, 182] width 23 height 23
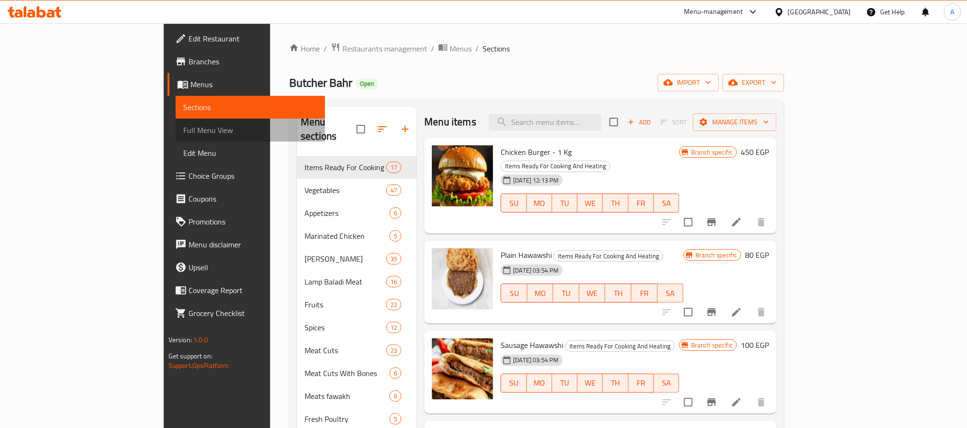
click at [183, 133] on span "Full Menu View" at bounding box center [250, 130] width 134 height 11
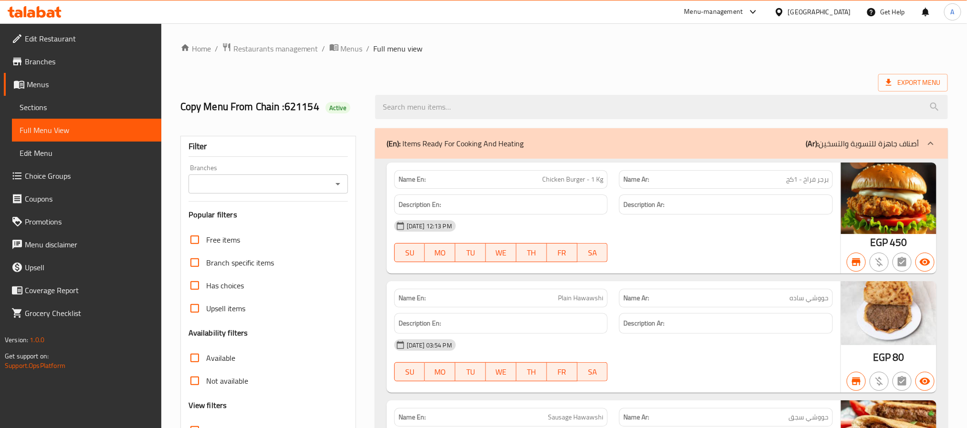
click at [264, 194] on div "Branches" at bounding box center [267, 184] width 159 height 19
click at [263, 185] on input "Branches" at bounding box center [260, 183] width 138 height 13
click at [261, 186] on input "Branches" at bounding box center [260, 183] width 138 height 13
click at [909, 76] on span "Export Menu" at bounding box center [913, 83] width 70 height 18
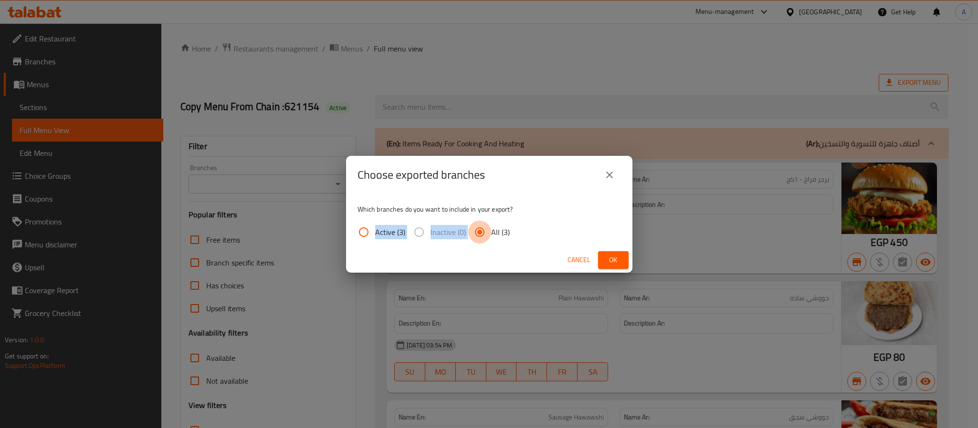
click at [484, 228] on input "All (3)" at bounding box center [479, 232] width 23 height 23
click at [606, 256] on span "Ok" at bounding box center [612, 260] width 15 height 12
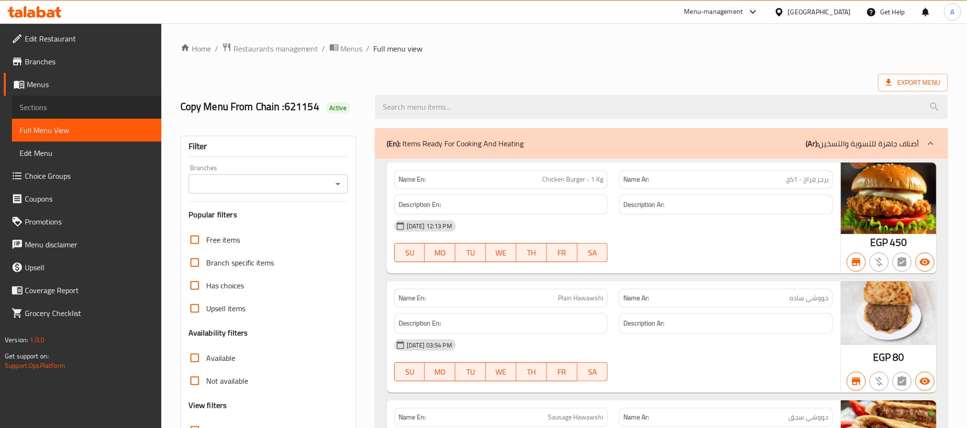
click at [86, 104] on span "Sections" at bounding box center [87, 107] width 134 height 11
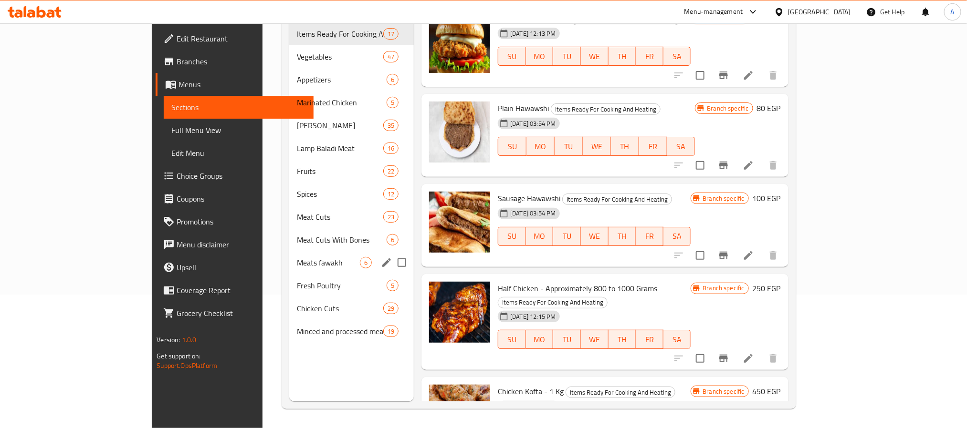
scroll to position [62, 0]
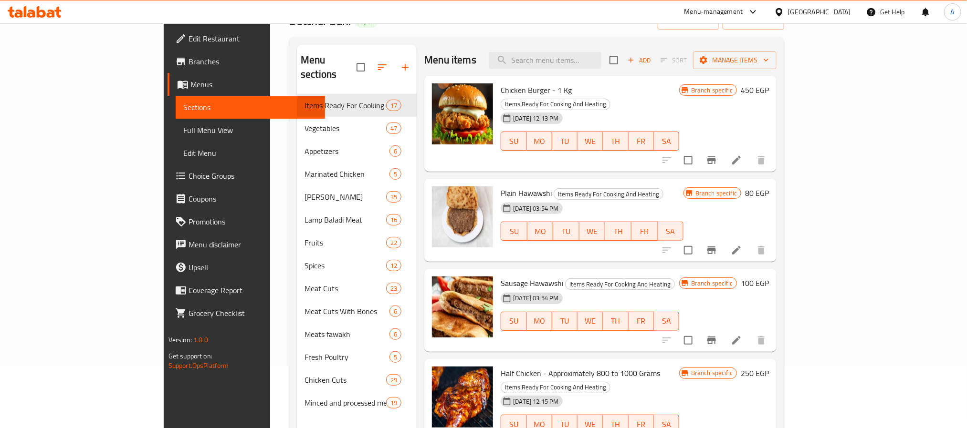
click at [570, 51] on div "Menu items Add Sort Manage items" at bounding box center [600, 60] width 352 height 31
paste input "حواوشى"
click at [583, 59] on input "حواوشى" at bounding box center [545, 60] width 113 height 17
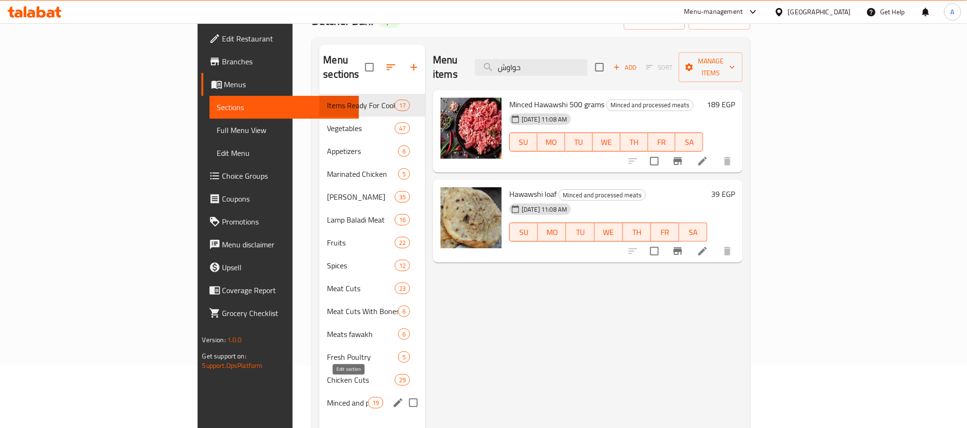
type input "حواوش"
click at [392, 397] on icon "edit" at bounding box center [397, 402] width 11 height 11
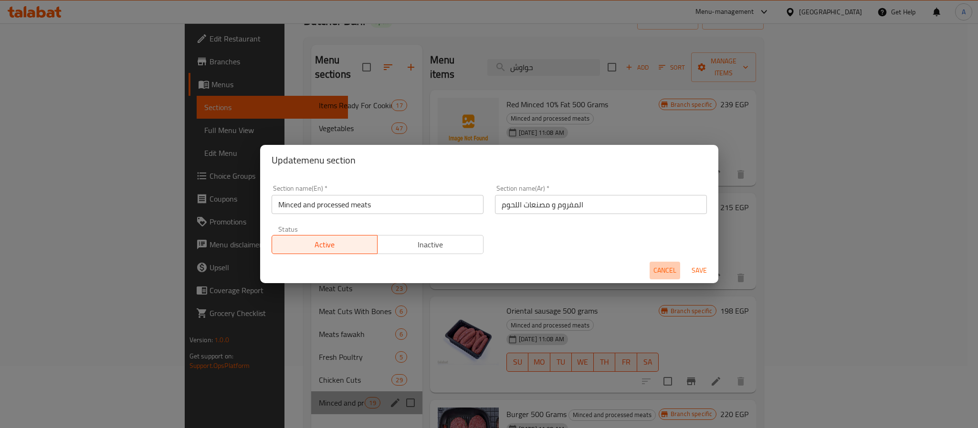
click at [649, 271] on button "Cancel" at bounding box center [664, 271] width 31 height 18
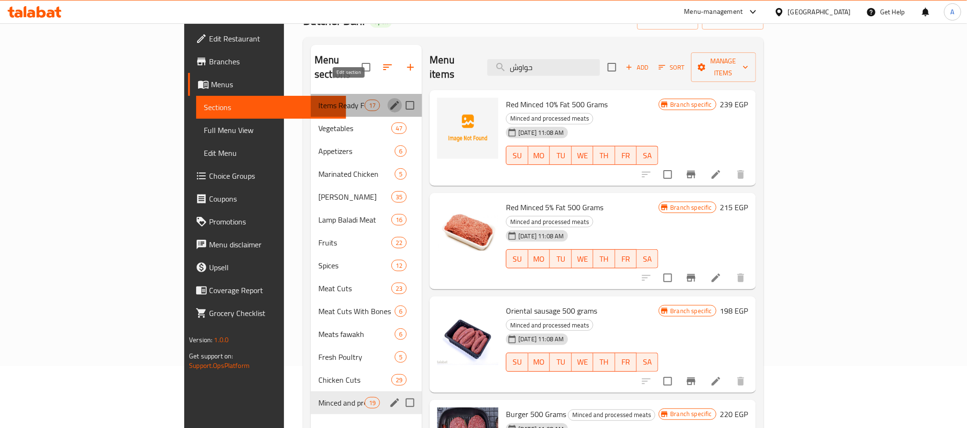
click at [389, 100] on icon "edit" at bounding box center [394, 105] width 11 height 11
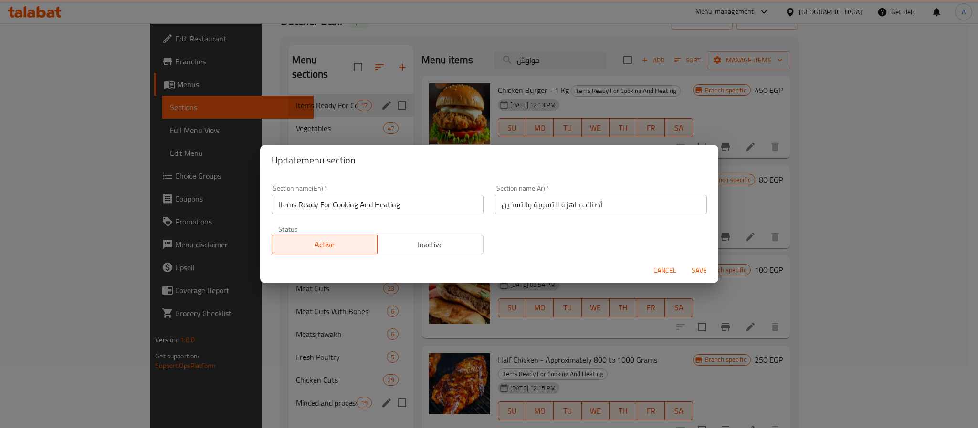
click at [657, 263] on button "Cancel" at bounding box center [664, 271] width 31 height 18
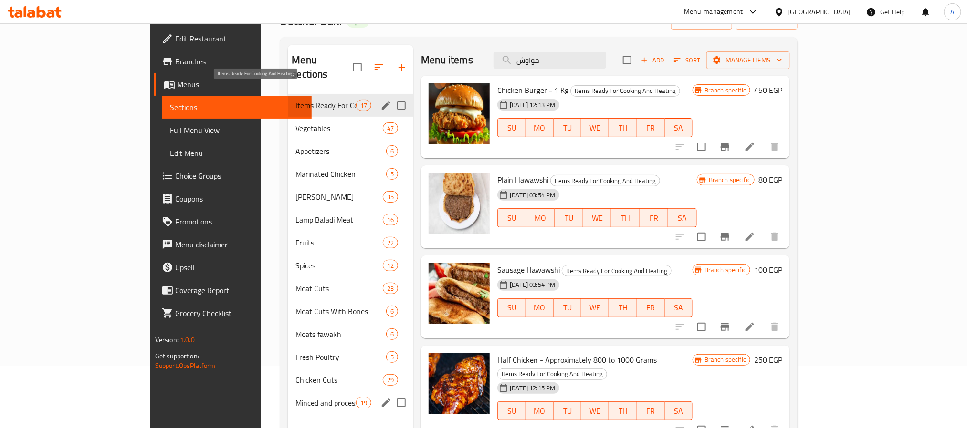
click at [308, 100] on span "Items Ready For Cooking And Heating" at bounding box center [325, 105] width 61 height 11
click at [665, 217] on span "FR" at bounding box center [654, 218] width 21 height 14
click at [665, 55] on span "Add" at bounding box center [652, 60] width 26 height 11
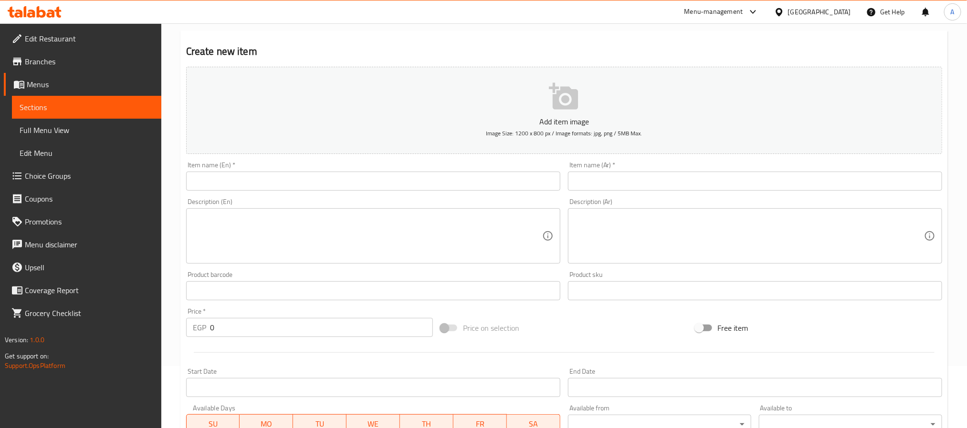
click at [647, 187] on input "text" at bounding box center [755, 181] width 374 height 19
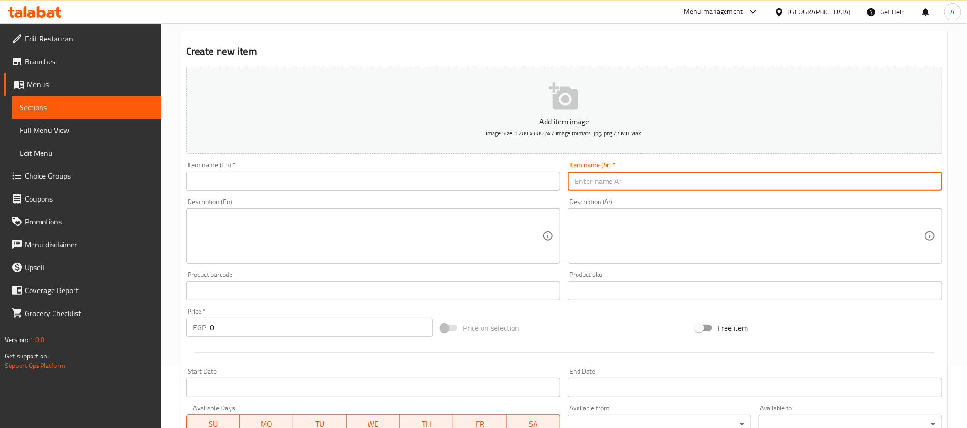
paste input "حواوشى مكس جبن"
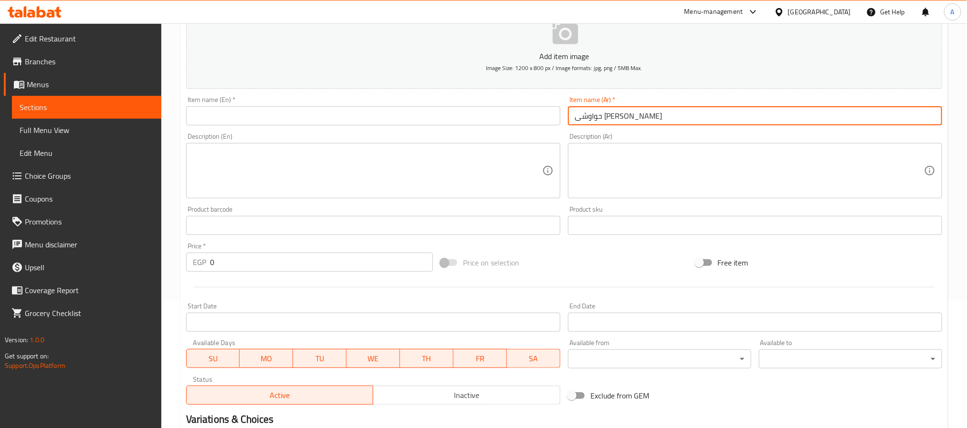
scroll to position [205, 0]
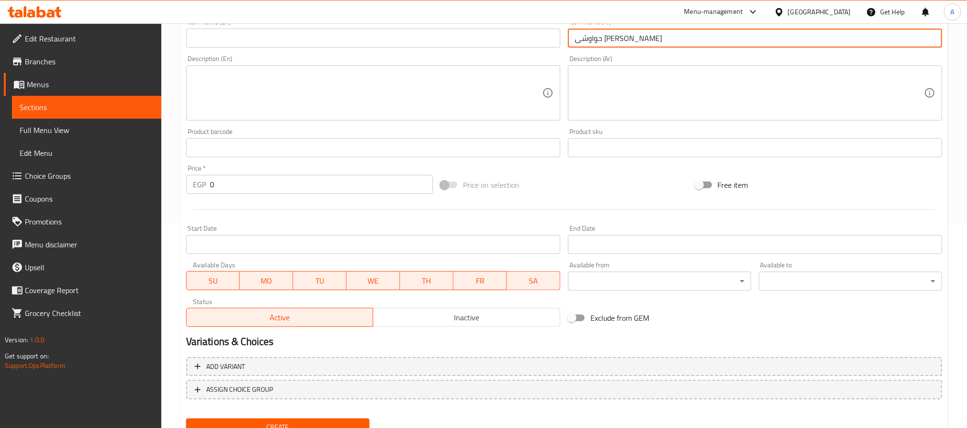
type input "حواوشى مكس جبن"
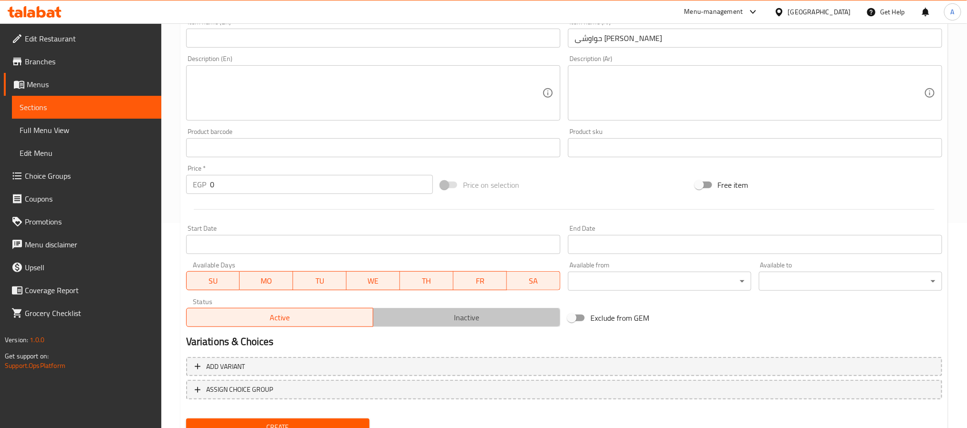
click at [420, 313] on span "Inactive" at bounding box center [466, 318] width 179 height 14
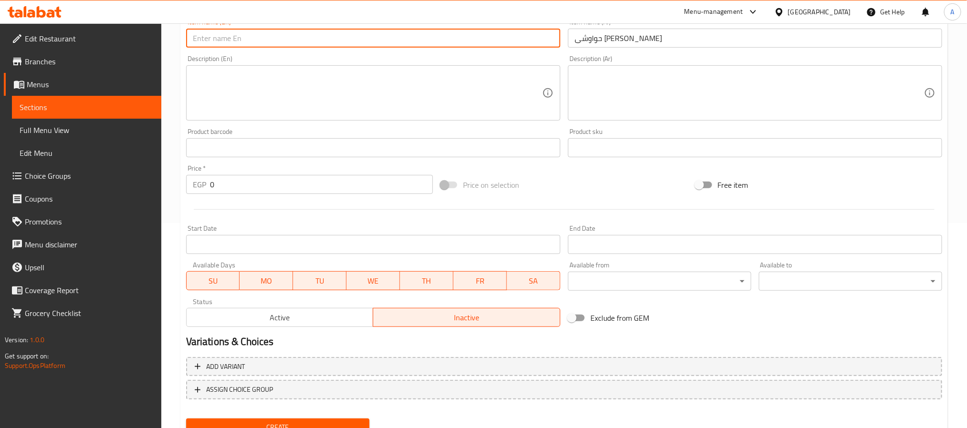
drag, startPoint x: 249, startPoint y: 39, endPoint x: 285, endPoint y: 49, distance: 37.0
click at [249, 39] on input "text" at bounding box center [373, 38] width 374 height 19
paste input "Mixed Cheese Hawawshi"
type input "Mixed Cheese Hawawshi"
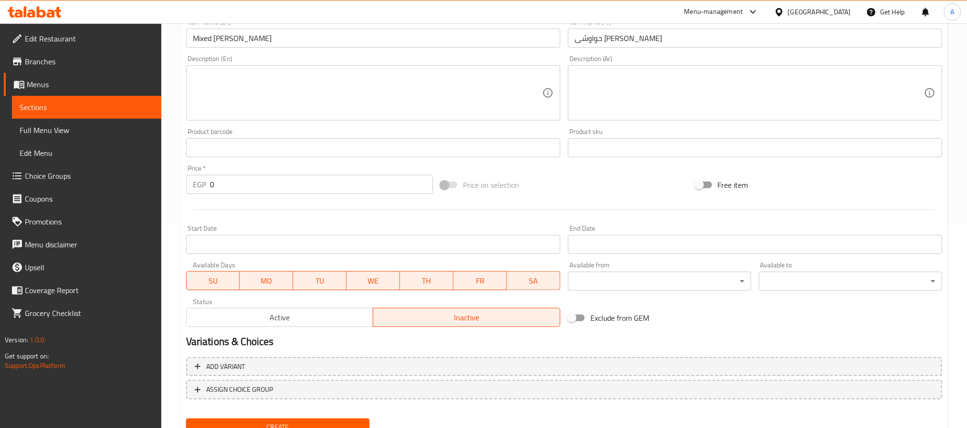
drag, startPoint x: 263, startPoint y: 196, endPoint x: 223, endPoint y: 190, distance: 40.5
click at [223, 190] on div "Price   * EGP 0 Price *" at bounding box center [309, 179] width 254 height 37
drag, startPoint x: 223, startPoint y: 190, endPoint x: 204, endPoint y: 189, distance: 19.6
click at [204, 189] on div "EGP 0 Price *" at bounding box center [309, 184] width 247 height 19
paste input "9"
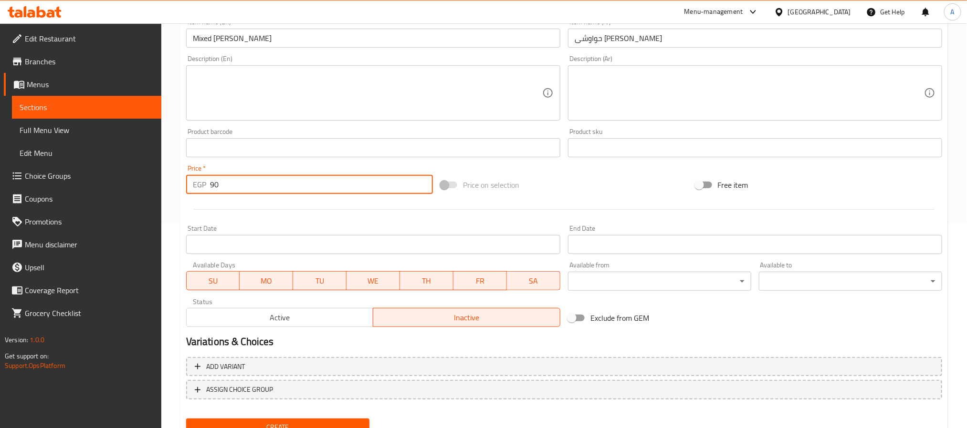
type input "90"
click at [186, 419] on button "Create" at bounding box center [277, 428] width 183 height 18
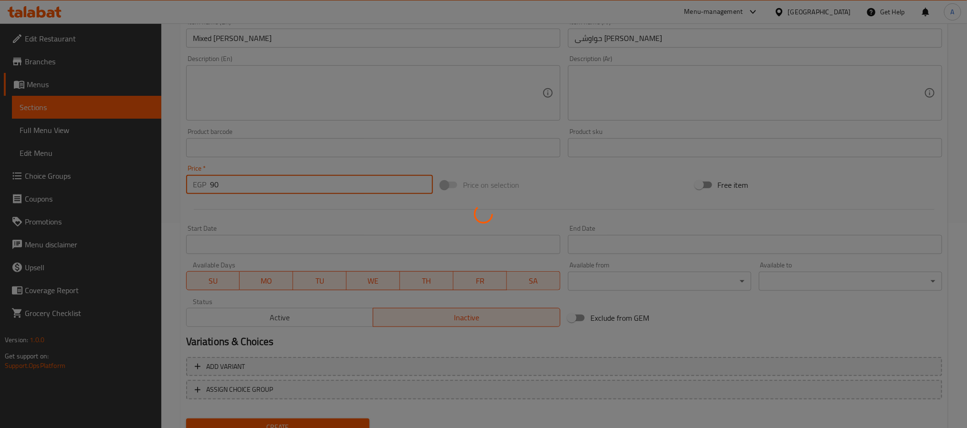
type input "0"
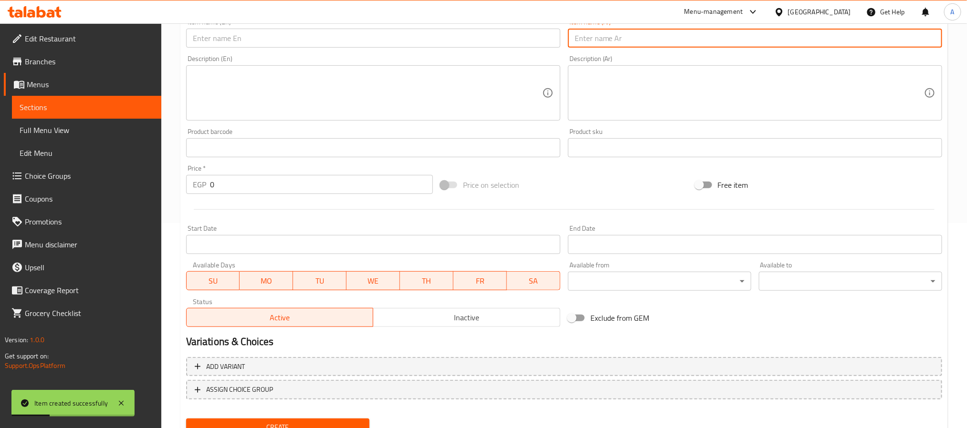
click at [611, 42] on input "text" at bounding box center [755, 38] width 374 height 19
paste input "حواوشى خضار"
type input "حواوشى خضار"
click at [444, 318] on span "Inactive" at bounding box center [466, 318] width 179 height 14
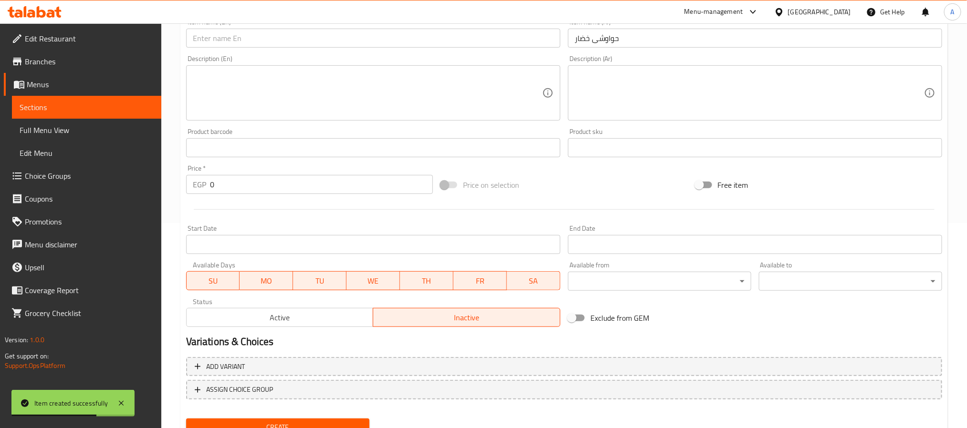
click at [277, 41] on input "text" at bounding box center [373, 38] width 374 height 19
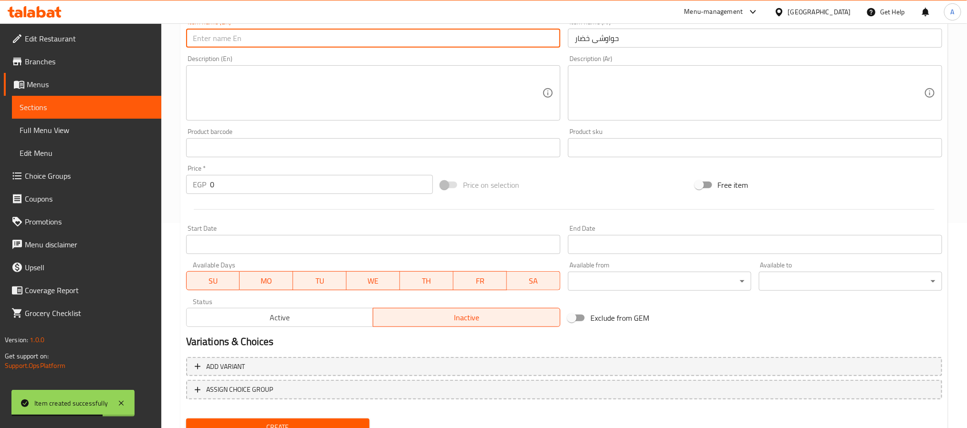
paste input "Vegetable Hawawshi"
type input "Vegetable Hawawshi"
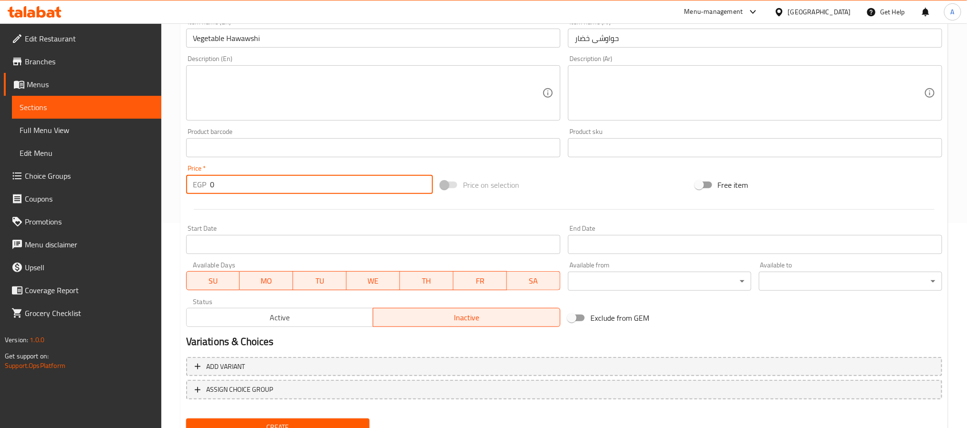
click at [211, 192] on input "0" at bounding box center [321, 184] width 223 height 19
paste input "8"
type input "80"
click at [186, 419] on button "Create" at bounding box center [277, 428] width 183 height 18
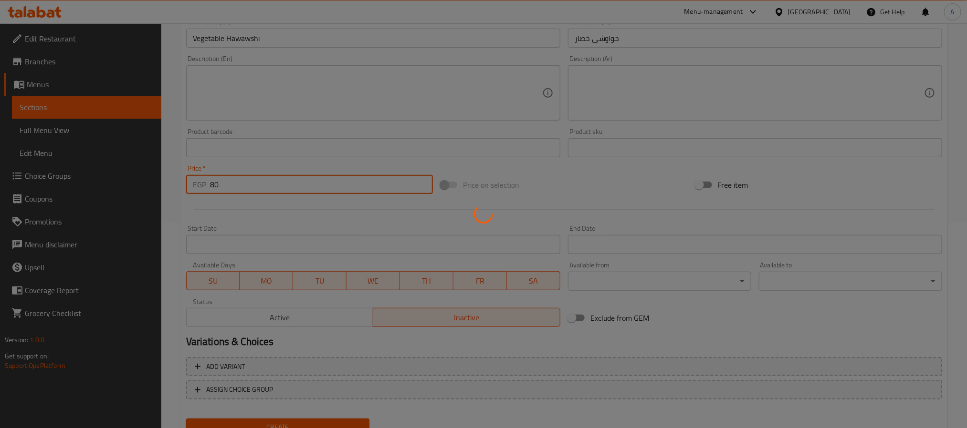
type input "0"
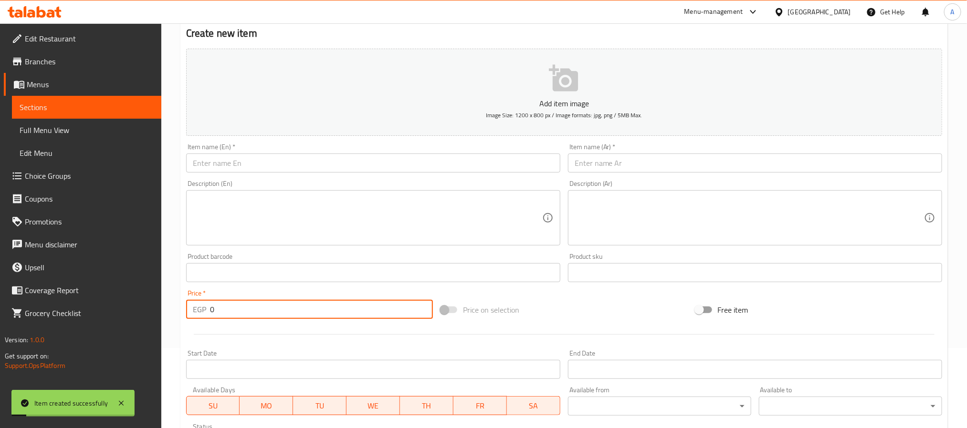
scroll to position [0, 0]
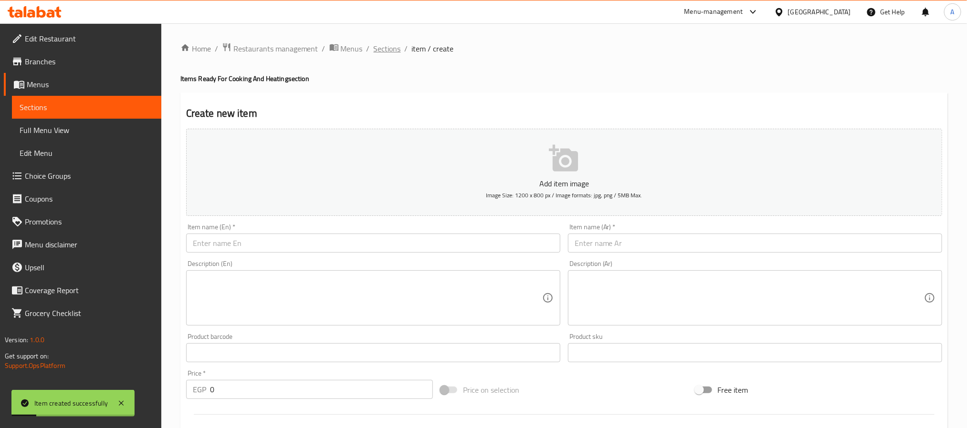
click at [387, 46] on span "Sections" at bounding box center [387, 48] width 27 height 11
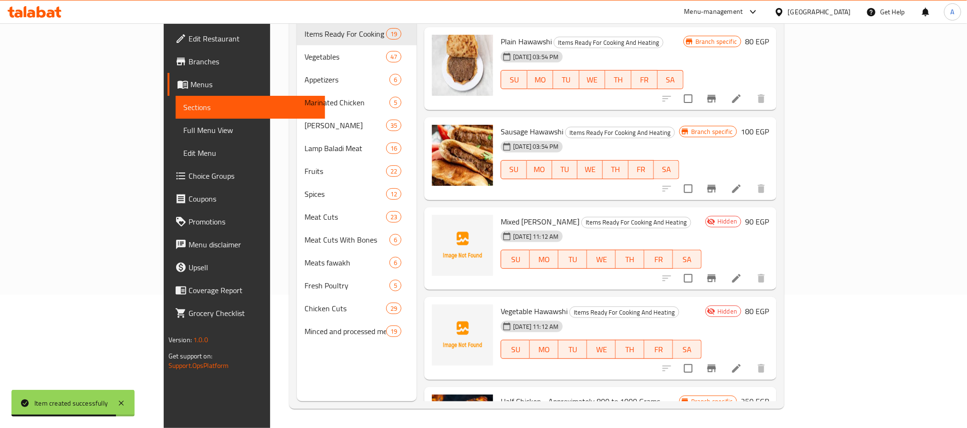
scroll to position [143, 0]
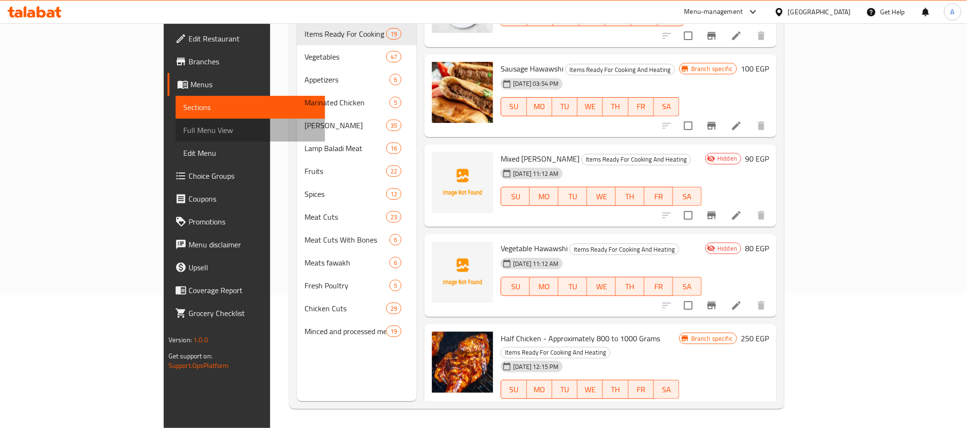
click at [183, 125] on span "Full Menu View" at bounding box center [250, 130] width 134 height 11
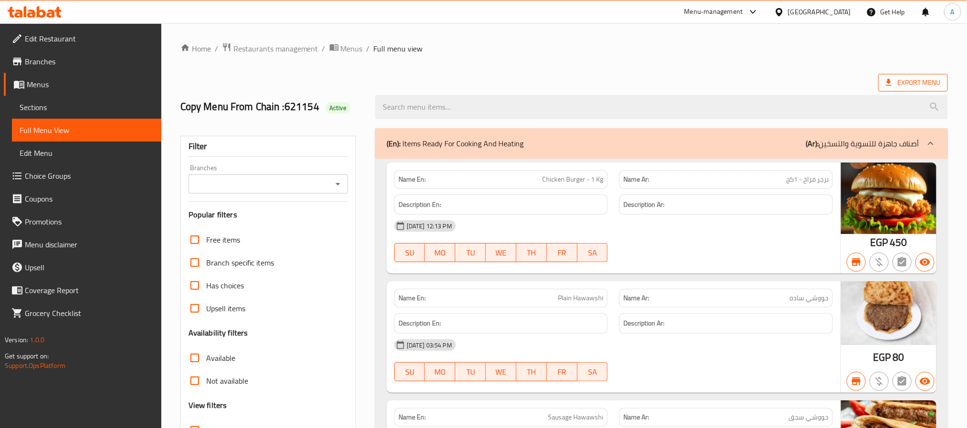
click at [890, 85] on icon at bounding box center [889, 83] width 10 height 10
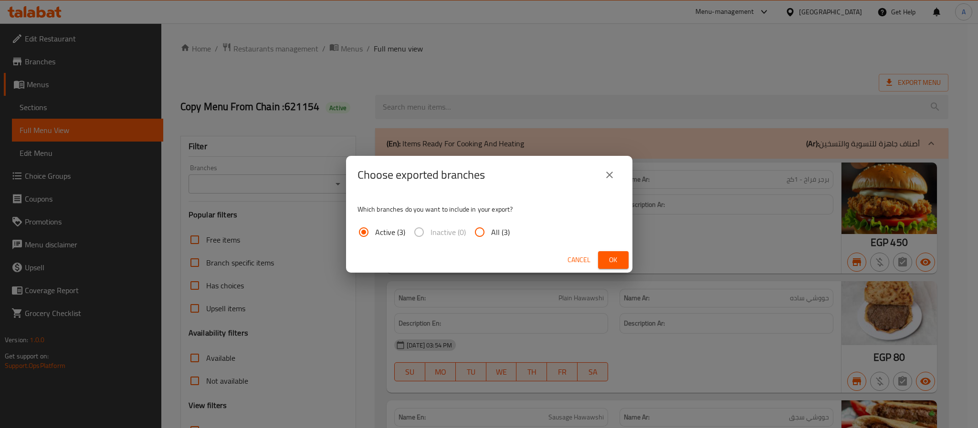
click at [493, 227] on span "All (3)" at bounding box center [500, 232] width 19 height 11
click at [491, 225] on input "All (3)" at bounding box center [479, 232] width 23 height 23
radio input "true"
click at [619, 255] on span "Ok" at bounding box center [612, 260] width 15 height 12
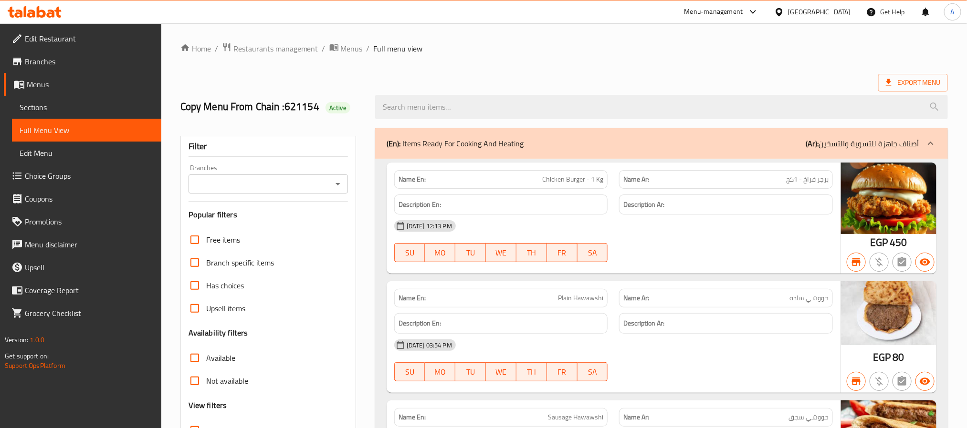
drag, startPoint x: 82, startPoint y: 102, endPoint x: 92, endPoint y: 108, distance: 12.0
click at [82, 102] on span "Sections" at bounding box center [87, 107] width 134 height 11
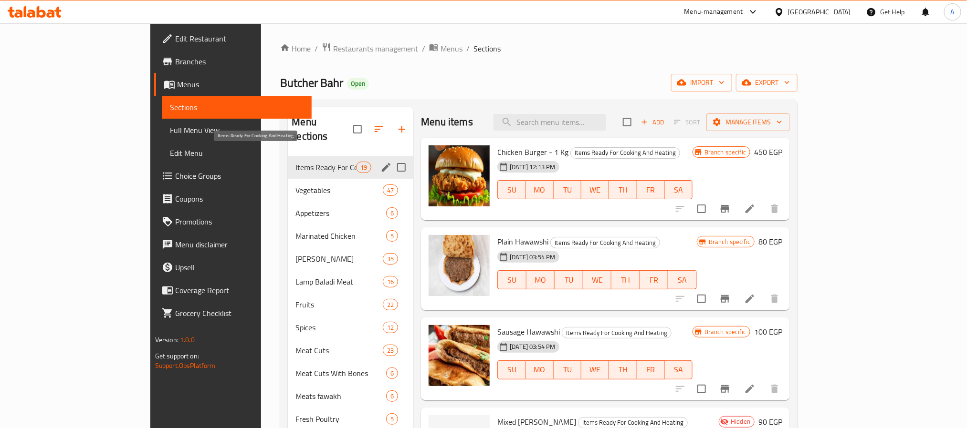
click at [295, 162] on span "Items Ready For Cooking And Heating" at bounding box center [325, 167] width 61 height 11
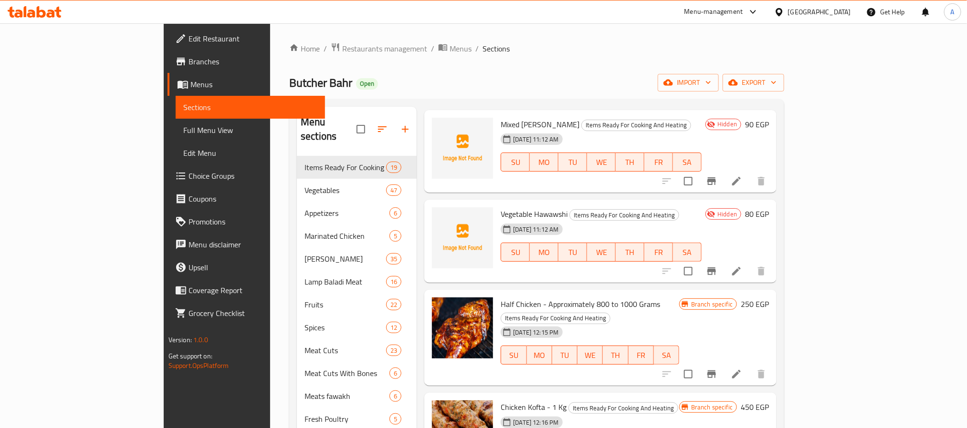
scroll to position [286, 0]
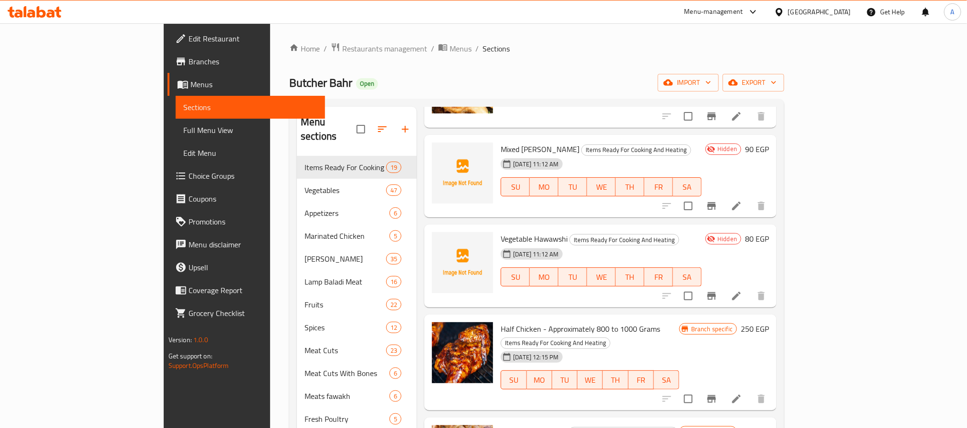
click at [306, 61] on div "Home / Restaurants management / Menus / Sections Butcher Bahr Open import expor…" at bounding box center [536, 292] width 495 height 500
click at [299, 58] on div "Home / Restaurants management / Menus / Sections Butcher Bahr Open import expor…" at bounding box center [536, 292] width 495 height 500
click at [342, 52] on span "Restaurants management" at bounding box center [384, 48] width 85 height 11
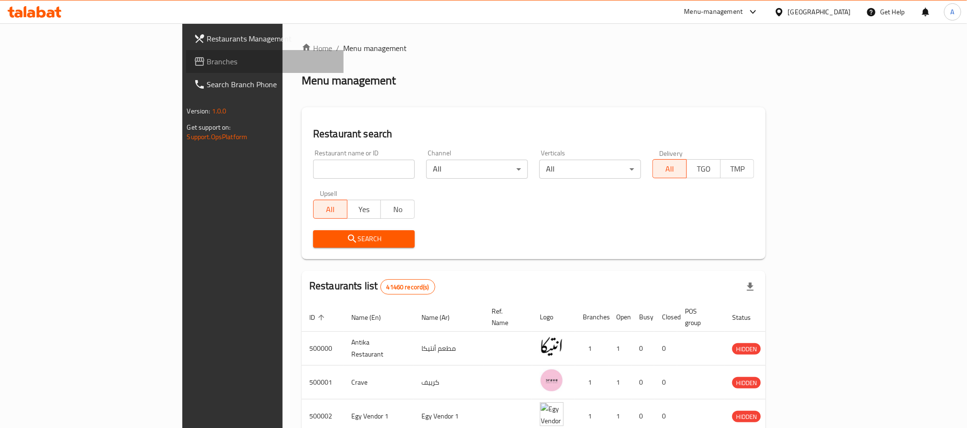
click at [207, 62] on span "Branches" at bounding box center [271, 61] width 129 height 11
